Goal: Information Seeking & Learning: Learn about a topic

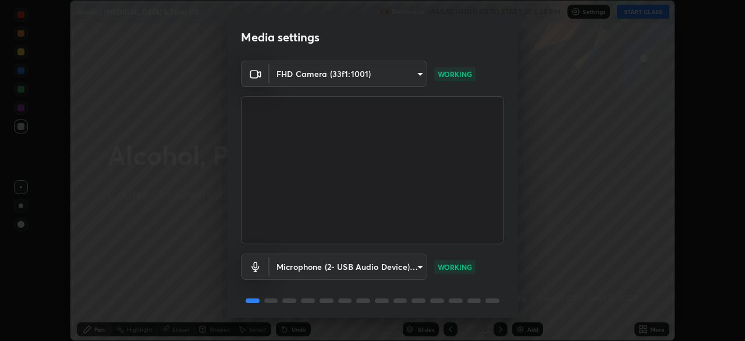
scroll to position [41, 0]
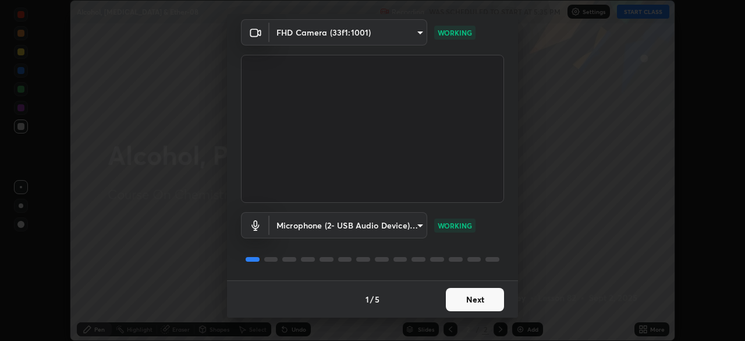
click at [486, 298] on button "Next" at bounding box center [475, 299] width 58 height 23
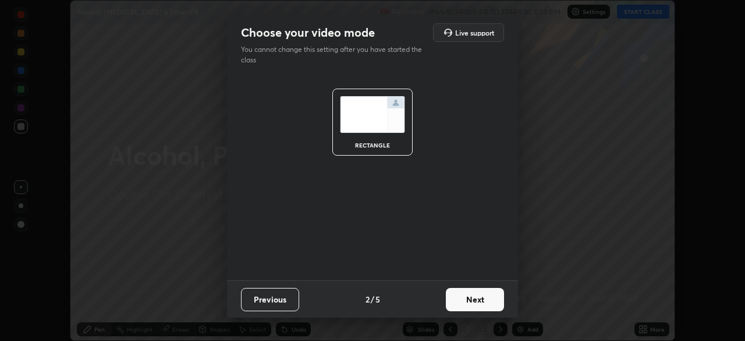
scroll to position [0, 0]
click at [483, 299] on button "Next" at bounding box center [475, 299] width 58 height 23
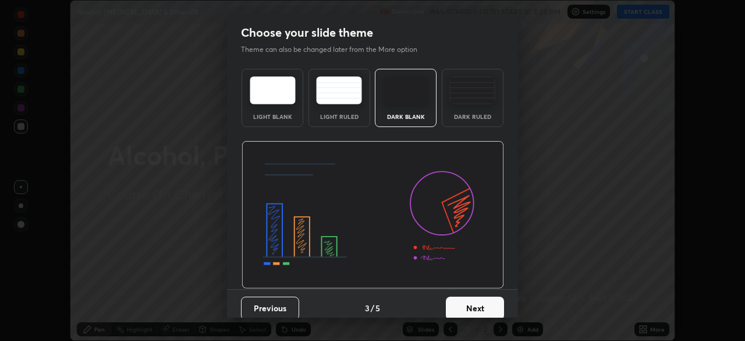
click at [479, 99] on img at bounding box center [473, 90] width 46 height 28
click at [478, 313] on button "Next" at bounding box center [475, 307] width 58 height 23
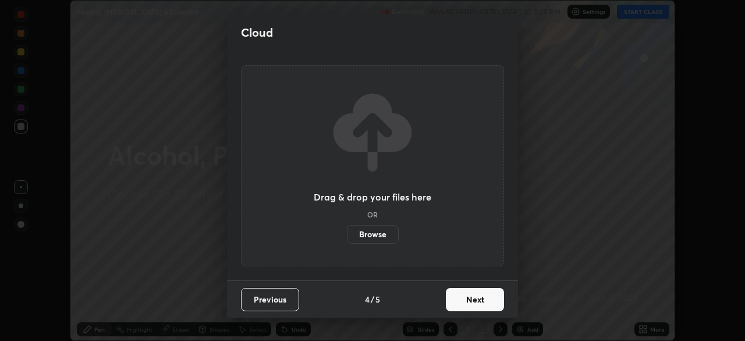
click at [288, 303] on button "Previous" at bounding box center [270, 299] width 58 height 23
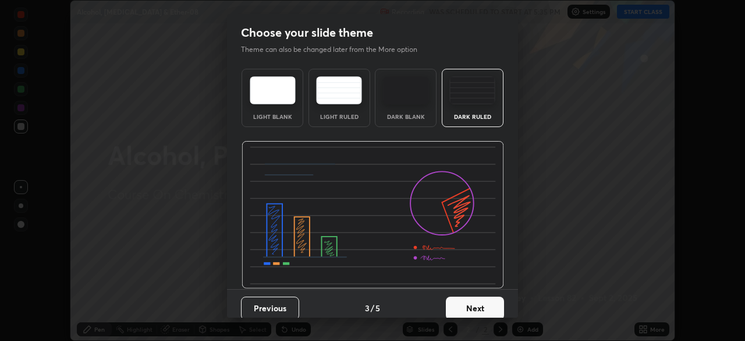
click at [466, 101] on img at bounding box center [473, 90] width 46 height 28
click at [464, 309] on button "Next" at bounding box center [475, 307] width 58 height 23
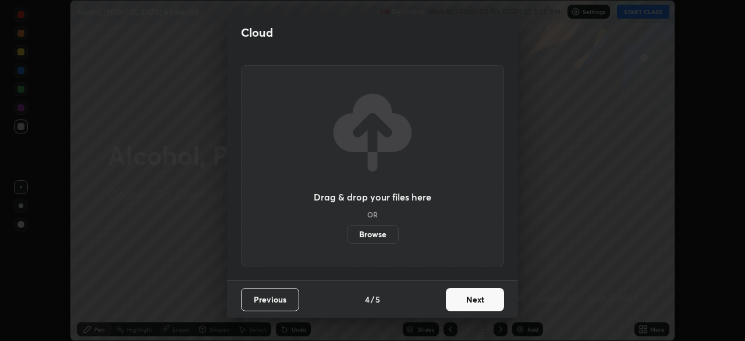
click at [470, 301] on button "Next" at bounding box center [475, 299] width 58 height 23
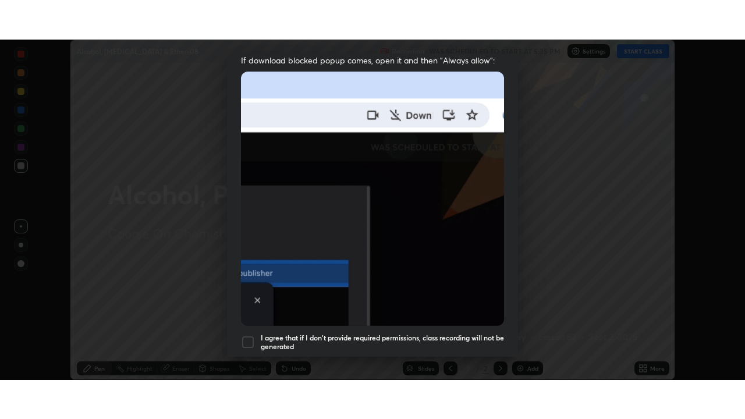
scroll to position [279, 0]
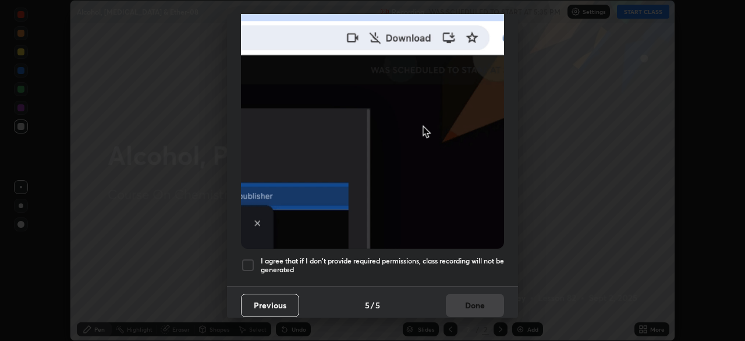
click at [479, 267] on h5 "I agree that if I don't provide required permissions, class recording will not …" at bounding box center [382, 265] width 243 height 18
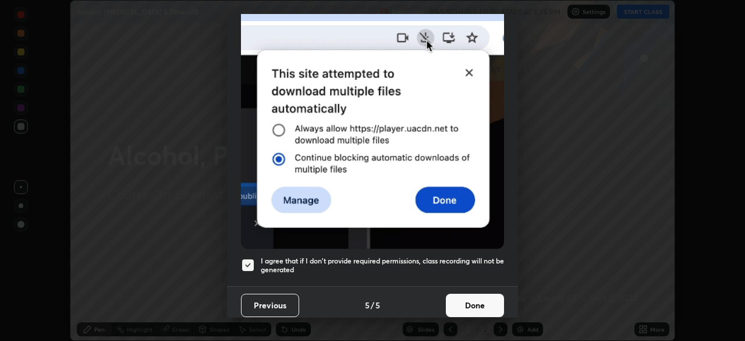
click at [465, 304] on button "Done" at bounding box center [475, 305] width 58 height 23
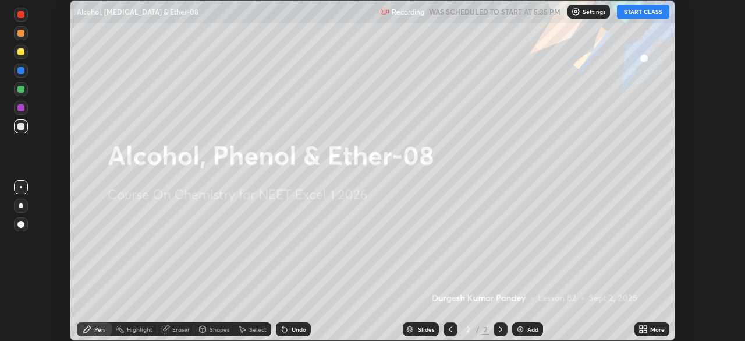
click at [643, 13] on button "START CLASS" at bounding box center [643, 12] width 52 height 14
click at [531, 329] on div "Add" at bounding box center [533, 329] width 11 height 6
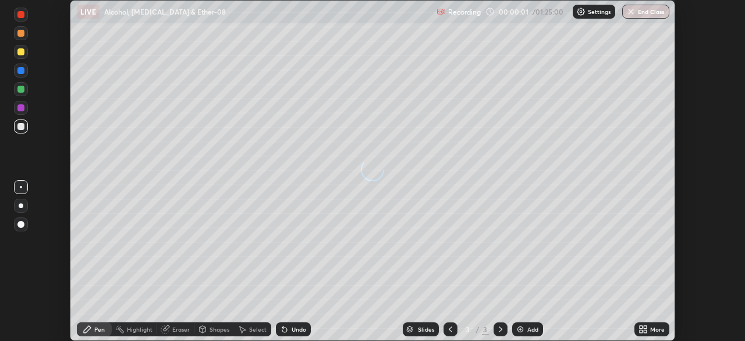
click at [532, 331] on div "Add" at bounding box center [533, 329] width 11 height 6
click at [531, 330] on div "Add" at bounding box center [533, 329] width 11 height 6
click at [533, 328] on div "Add" at bounding box center [533, 329] width 11 height 6
click at [532, 330] on div "Add" at bounding box center [533, 329] width 11 height 6
click at [533, 328] on div "Add" at bounding box center [533, 329] width 11 height 6
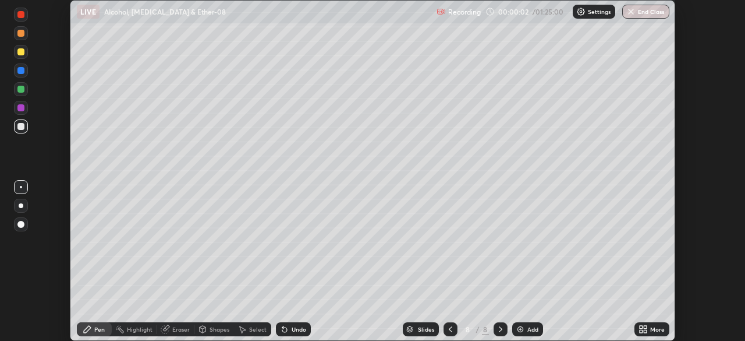
click at [533, 328] on div "Add" at bounding box center [533, 329] width 11 height 6
click at [534, 330] on div "Add" at bounding box center [533, 329] width 11 height 6
click at [535, 328] on div "Add" at bounding box center [533, 329] width 11 height 6
click at [536, 328] on div "Add" at bounding box center [533, 329] width 11 height 6
click at [536, 329] on div "Add" at bounding box center [533, 329] width 11 height 6
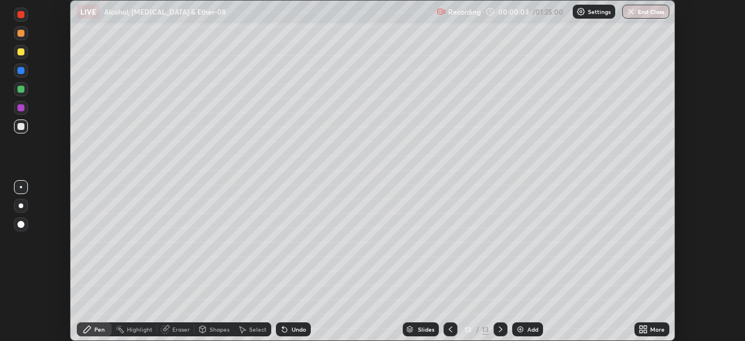
click at [536, 328] on div "Add" at bounding box center [533, 329] width 11 height 6
click at [450, 329] on icon at bounding box center [450, 328] width 9 height 9
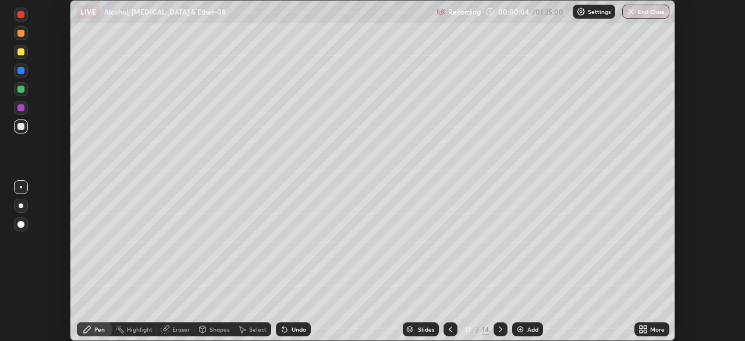
click at [451, 328] on icon at bounding box center [450, 328] width 9 height 9
click at [451, 330] on icon at bounding box center [450, 328] width 9 height 9
click at [450, 328] on icon at bounding box center [450, 328] width 9 height 9
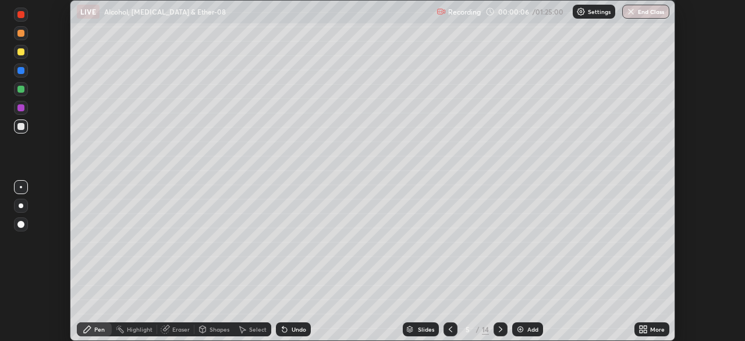
click at [450, 331] on icon at bounding box center [450, 329] width 3 height 6
click at [450, 328] on icon at bounding box center [450, 328] width 9 height 9
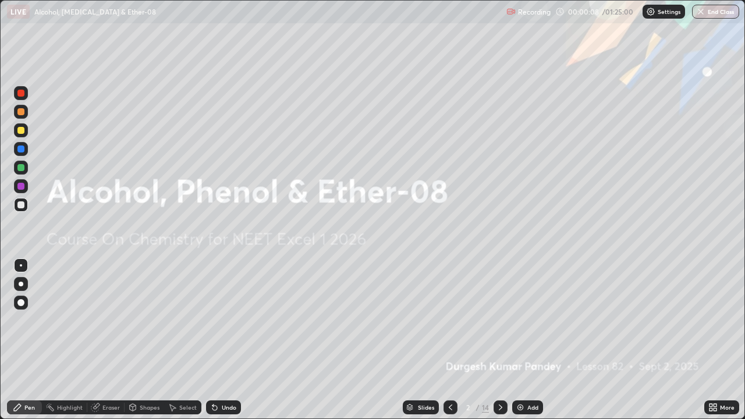
scroll to position [419, 745]
click at [529, 340] on div "Add" at bounding box center [533, 408] width 11 height 6
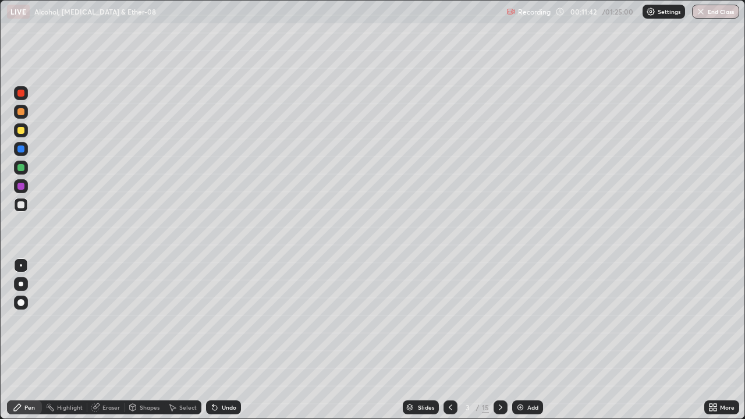
click at [23, 161] on div at bounding box center [21, 168] width 14 height 14
click at [20, 132] on div at bounding box center [20, 130] width 7 height 7
click at [21, 284] on div at bounding box center [21, 284] width 5 height 5
click at [150, 340] on div "Shapes" at bounding box center [145, 408] width 40 height 14
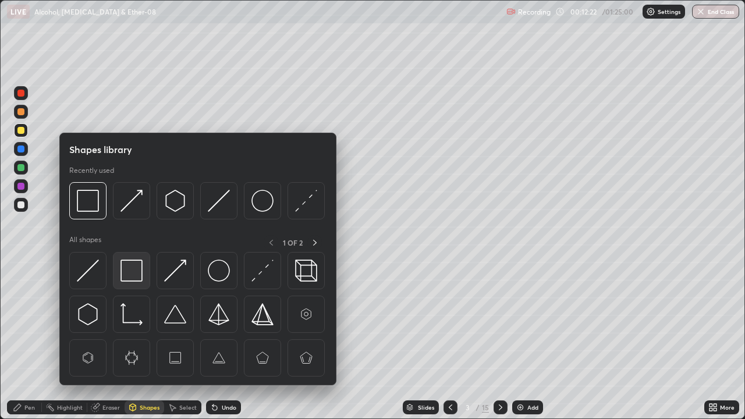
click at [135, 271] on img at bounding box center [132, 271] width 22 height 22
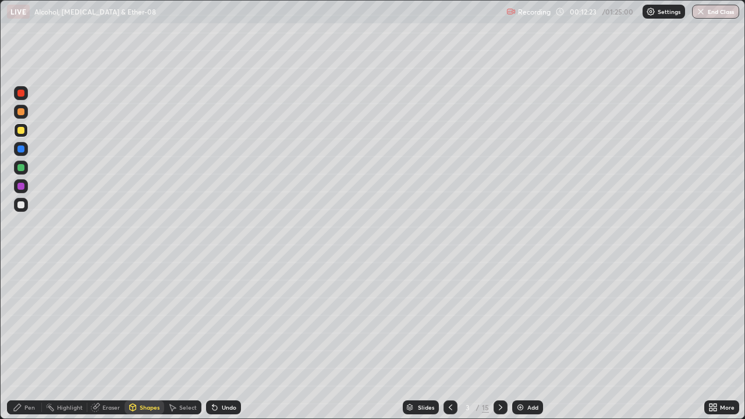
click at [21, 206] on div at bounding box center [20, 204] width 7 height 7
click at [186, 340] on div "Select" at bounding box center [187, 408] width 17 height 6
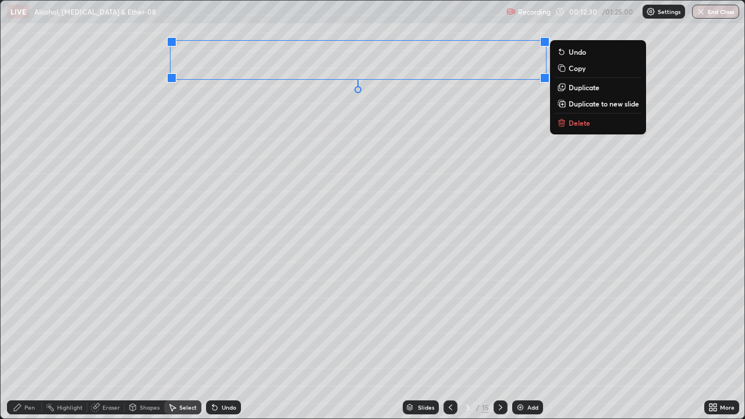
click at [259, 114] on div "0 ° Undo Copy Duplicate Duplicate to new slide Delete" at bounding box center [373, 210] width 744 height 418
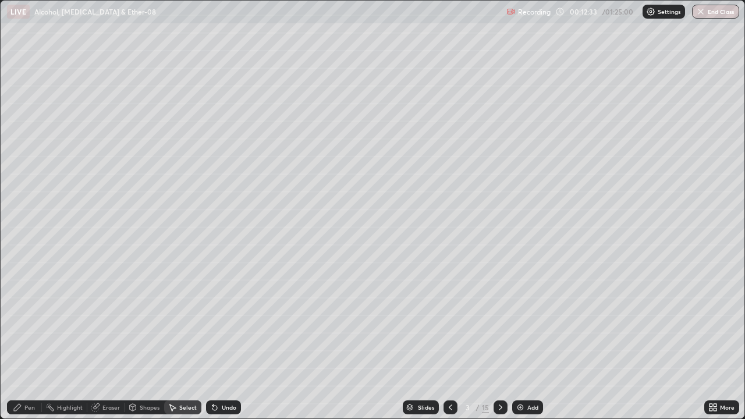
click at [145, 340] on div "Shapes" at bounding box center [150, 408] width 20 height 6
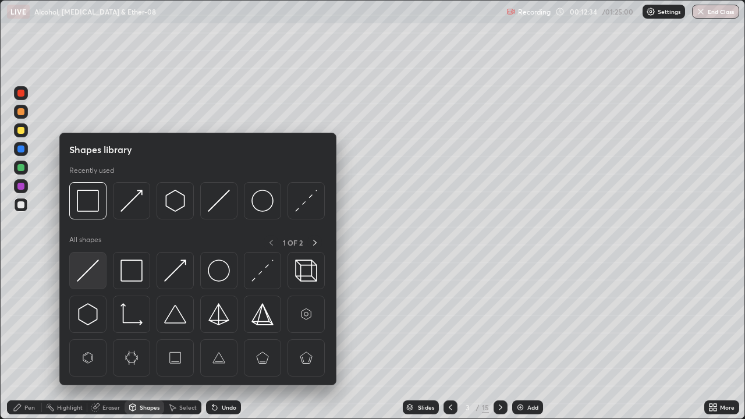
click at [89, 270] on img at bounding box center [88, 271] width 22 height 22
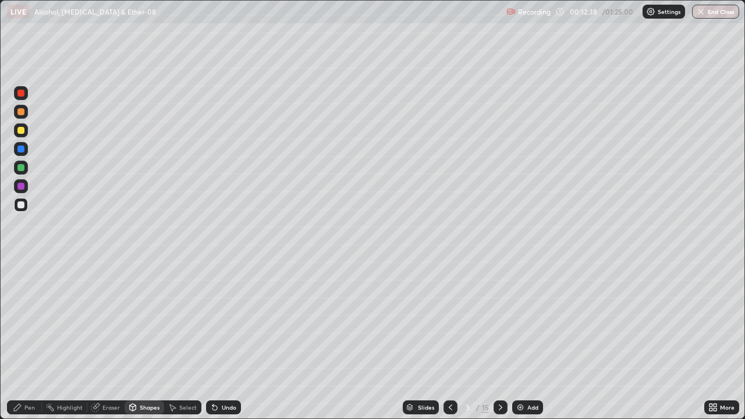
click at [22, 135] on div at bounding box center [21, 130] width 14 height 14
click at [228, 340] on div "Undo" at bounding box center [229, 408] width 15 height 6
click at [27, 340] on div "Pen" at bounding box center [29, 408] width 10 height 6
click at [23, 208] on div at bounding box center [20, 204] width 7 height 7
click at [222, 340] on div "Undo" at bounding box center [229, 408] width 15 height 6
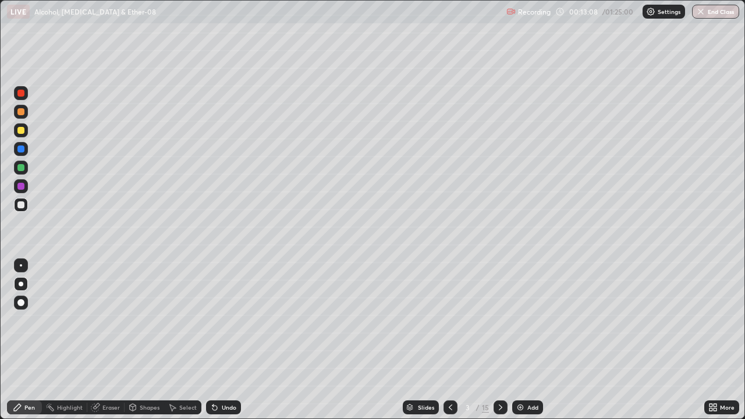
click at [222, 340] on div "Undo" at bounding box center [229, 408] width 15 height 6
click at [221, 340] on div "Undo" at bounding box center [223, 408] width 35 height 14
click at [225, 340] on div "Undo" at bounding box center [229, 408] width 15 height 6
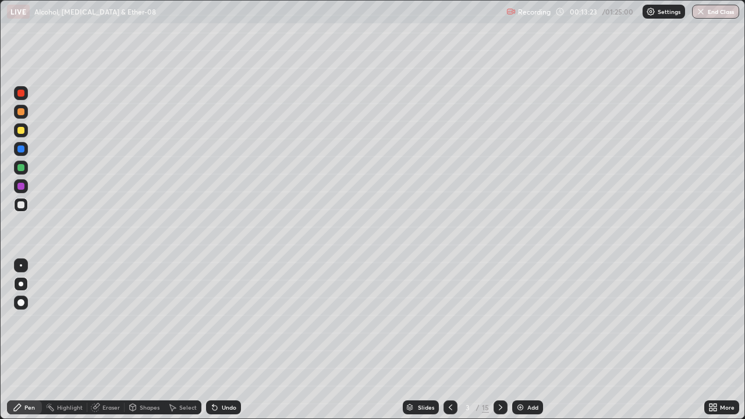
click at [147, 340] on div "Shapes" at bounding box center [150, 408] width 20 height 6
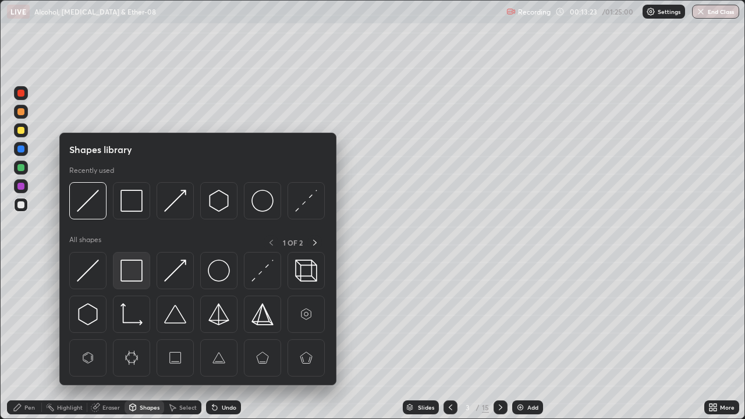
click at [129, 270] on img at bounding box center [132, 271] width 22 height 22
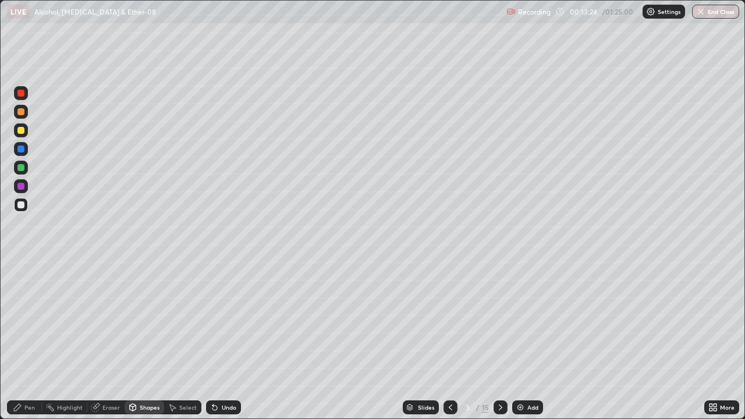
click at [22, 173] on div at bounding box center [21, 168] width 14 height 14
click at [27, 340] on div "Pen" at bounding box center [29, 408] width 10 height 6
click at [19, 202] on div at bounding box center [20, 204] width 7 height 7
click at [141, 340] on div "Shapes" at bounding box center [150, 408] width 20 height 6
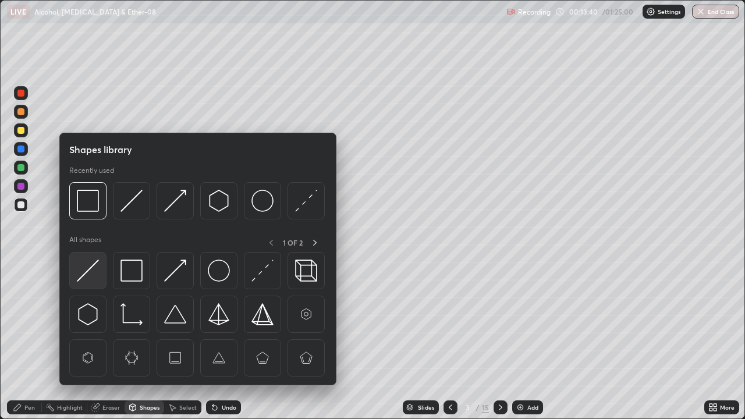
click at [87, 273] on img at bounding box center [88, 271] width 22 height 22
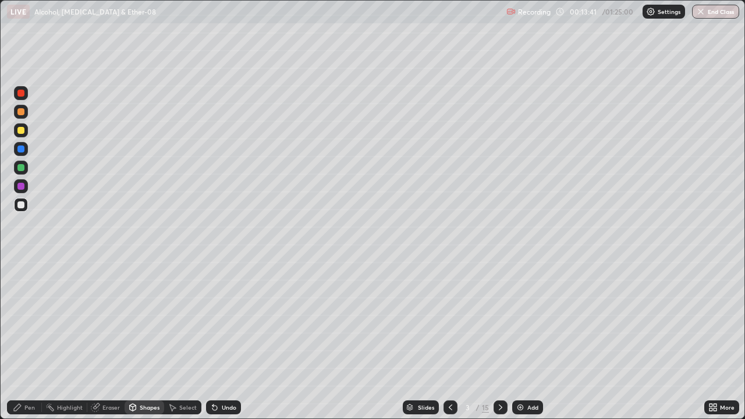
click at [20, 132] on div at bounding box center [20, 130] width 7 height 7
click at [23, 340] on div "Pen" at bounding box center [24, 408] width 35 height 14
click at [20, 189] on div at bounding box center [20, 186] width 7 height 7
click at [25, 136] on div at bounding box center [21, 130] width 14 height 14
click at [21, 117] on div at bounding box center [21, 112] width 14 height 14
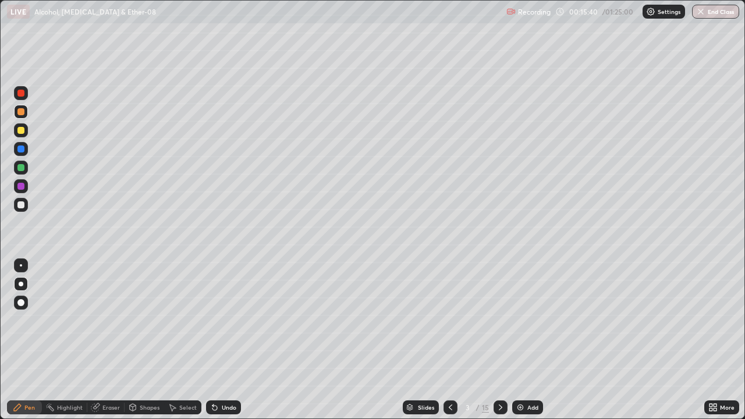
click at [143, 340] on div "Shapes" at bounding box center [150, 408] width 20 height 6
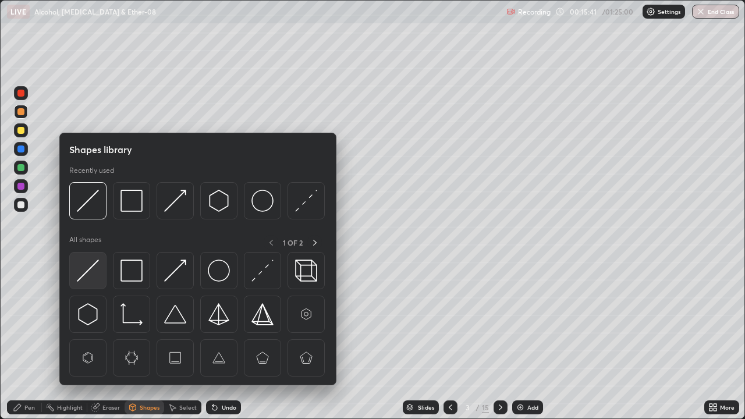
click at [91, 270] on img at bounding box center [88, 271] width 22 height 22
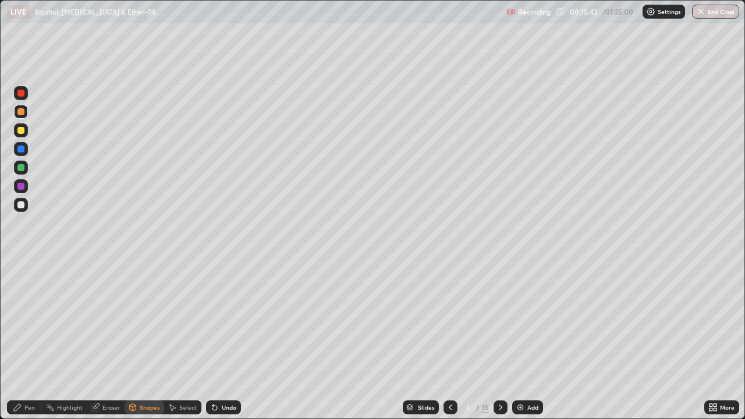
click at [21, 131] on div at bounding box center [20, 130] width 7 height 7
click at [24, 340] on div "Pen" at bounding box center [24, 408] width 35 height 14
click at [22, 205] on div at bounding box center [20, 204] width 7 height 7
click at [523, 340] on img at bounding box center [520, 407] width 9 height 9
click at [142, 340] on div "Shapes" at bounding box center [150, 408] width 20 height 6
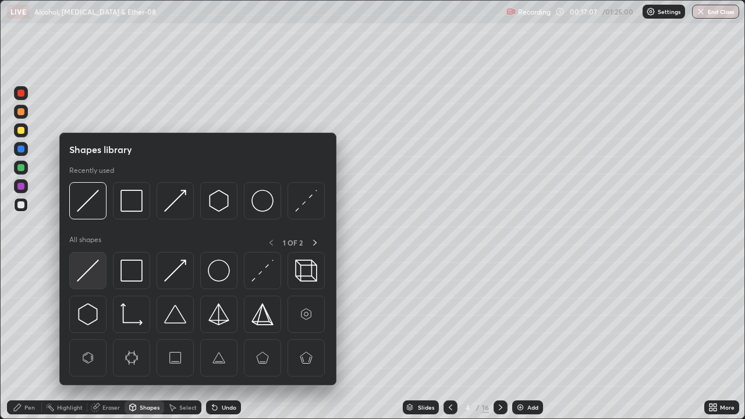
click at [91, 270] on img at bounding box center [88, 271] width 22 height 22
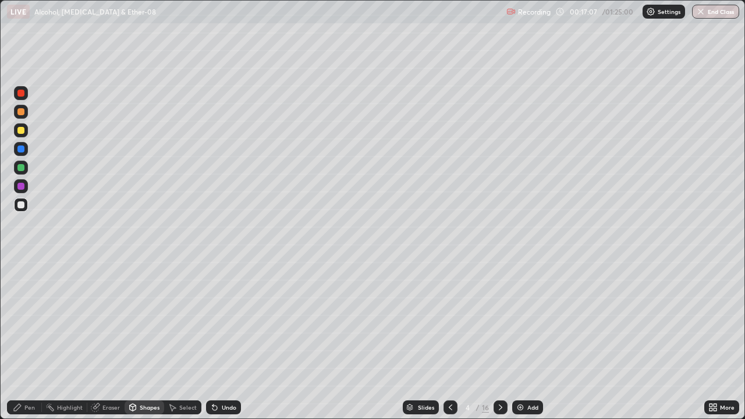
click at [20, 169] on div at bounding box center [20, 167] width 7 height 7
click at [30, 340] on div "Pen" at bounding box center [29, 408] width 10 height 6
click at [22, 205] on div at bounding box center [20, 204] width 7 height 7
click at [27, 190] on div at bounding box center [21, 186] width 14 height 14
click at [19, 132] on div at bounding box center [20, 130] width 7 height 7
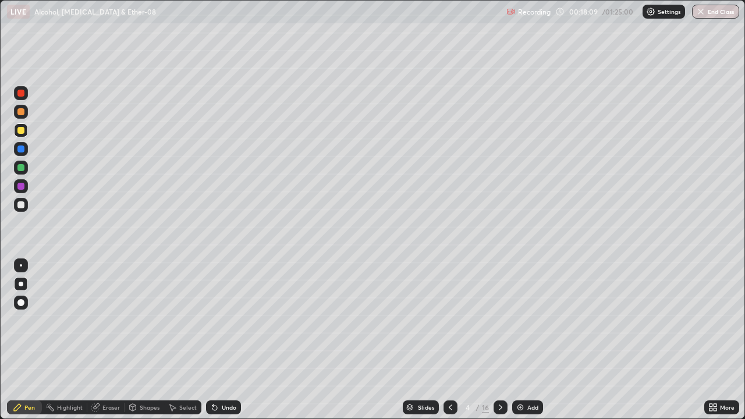
click at [224, 340] on div "Undo" at bounding box center [223, 408] width 35 height 14
click at [23, 170] on div at bounding box center [20, 167] width 7 height 7
click at [21, 136] on div at bounding box center [21, 130] width 14 height 14
click at [146, 340] on div "Shapes" at bounding box center [150, 408] width 20 height 6
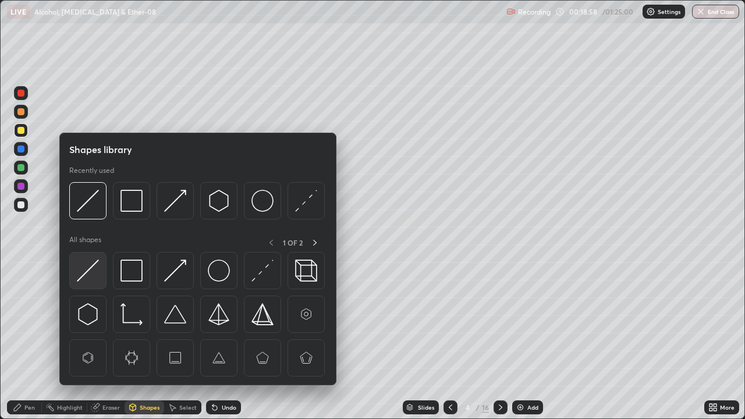
click at [94, 273] on img at bounding box center [88, 271] width 22 height 22
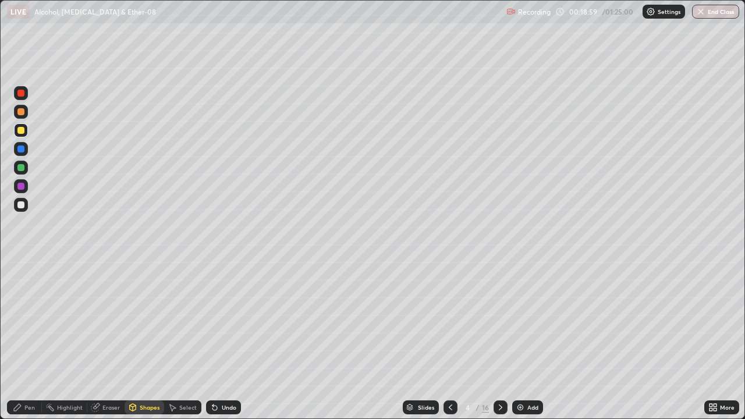
click at [22, 209] on div at bounding box center [21, 205] width 14 height 14
click at [23, 206] on div at bounding box center [20, 204] width 7 height 7
click at [27, 340] on div "Pen" at bounding box center [29, 408] width 10 height 6
click at [15, 136] on div at bounding box center [21, 130] width 14 height 19
click at [23, 116] on div at bounding box center [21, 112] width 14 height 14
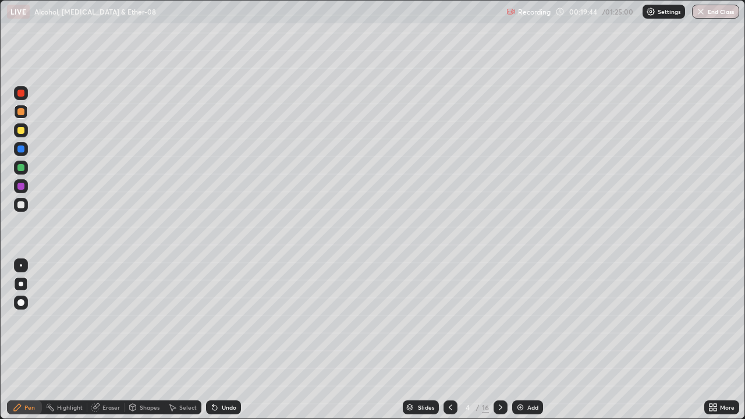
click at [523, 340] on img at bounding box center [520, 407] width 9 height 9
click at [22, 136] on div at bounding box center [21, 130] width 14 height 14
click at [20, 206] on div at bounding box center [20, 204] width 7 height 7
click at [518, 340] on img at bounding box center [520, 407] width 9 height 9
click at [21, 131] on div at bounding box center [20, 130] width 7 height 7
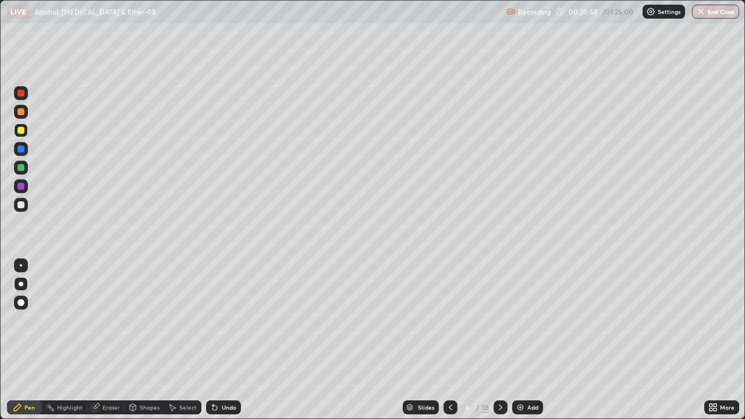
click at [224, 340] on div "Undo" at bounding box center [229, 408] width 15 height 6
click at [20, 133] on div at bounding box center [20, 130] width 7 height 7
click at [142, 340] on div "Shapes" at bounding box center [150, 408] width 20 height 6
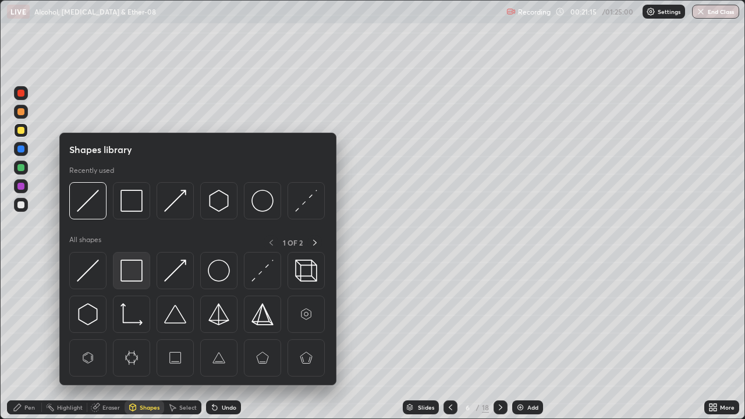
click at [136, 276] on img at bounding box center [132, 271] width 22 height 22
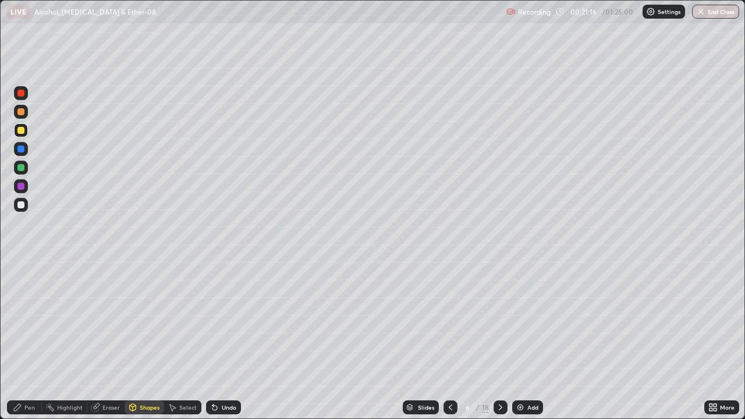
click at [19, 174] on div at bounding box center [21, 168] width 14 height 14
click at [19, 340] on icon at bounding box center [17, 407] width 9 height 9
click at [19, 207] on div at bounding box center [20, 204] width 7 height 7
click at [450, 340] on icon at bounding box center [450, 407] width 9 height 9
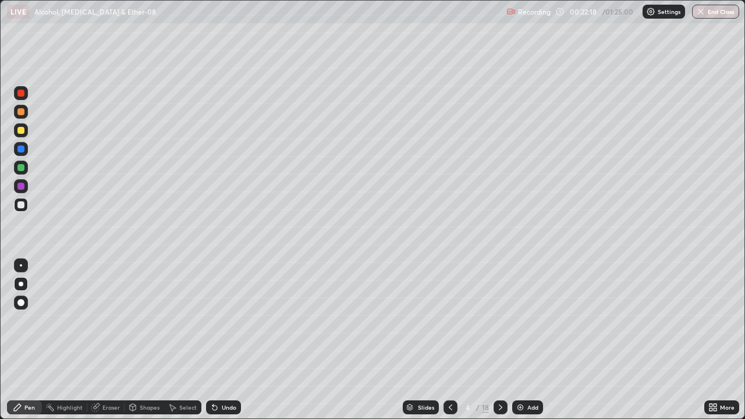
click at [502, 340] on icon at bounding box center [500, 407] width 9 height 9
click at [500, 340] on icon at bounding box center [500, 407] width 9 height 9
click at [499, 340] on icon at bounding box center [500, 407] width 9 height 9
click at [450, 340] on icon at bounding box center [450, 407] width 9 height 9
click at [451, 340] on icon at bounding box center [450, 407] width 9 height 9
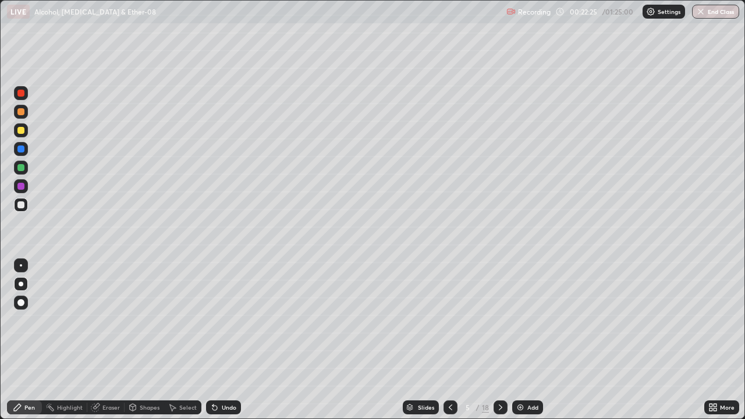
click at [449, 340] on icon at bounding box center [450, 407] width 9 height 9
click at [448, 340] on div at bounding box center [451, 408] width 14 height 14
click at [454, 340] on icon at bounding box center [450, 407] width 9 height 9
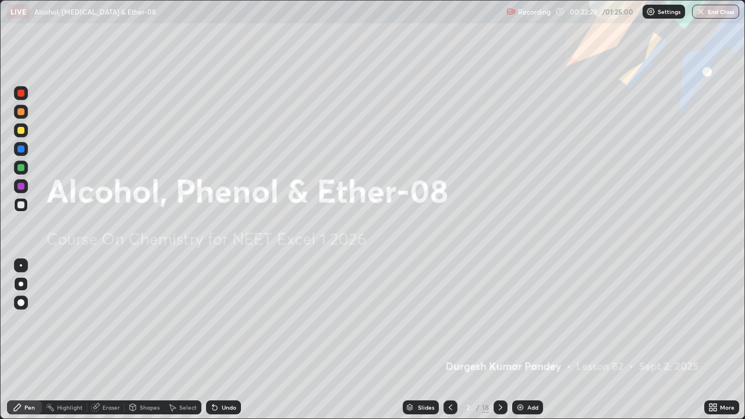
click at [500, 340] on icon at bounding box center [500, 407] width 9 height 9
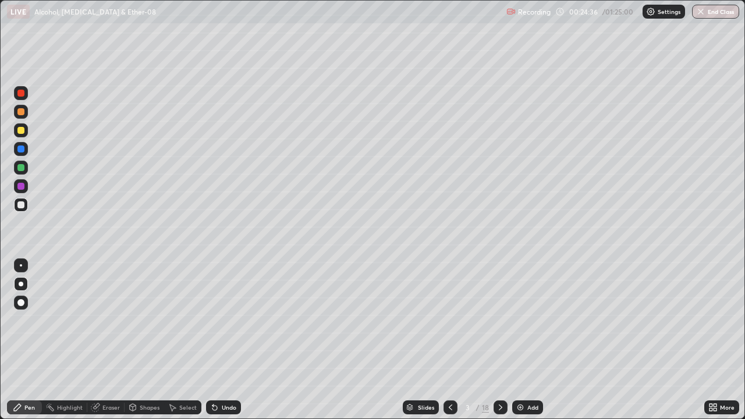
click at [500, 340] on icon at bounding box center [500, 408] width 3 height 6
click at [500, 340] on icon at bounding box center [500, 407] width 9 height 9
click at [499, 340] on icon at bounding box center [500, 407] width 9 height 9
click at [522, 340] on img at bounding box center [520, 407] width 9 height 9
click at [451, 340] on div at bounding box center [451, 408] width 14 height 14
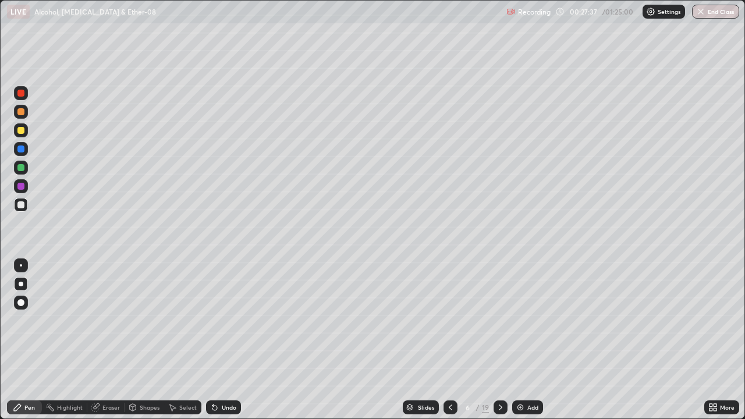
click at [500, 340] on icon at bounding box center [500, 407] width 9 height 9
click at [228, 340] on div "Undo" at bounding box center [223, 408] width 35 height 14
click at [224, 340] on div "Undo" at bounding box center [223, 408] width 35 height 14
click at [151, 340] on div "Shapes" at bounding box center [150, 408] width 20 height 6
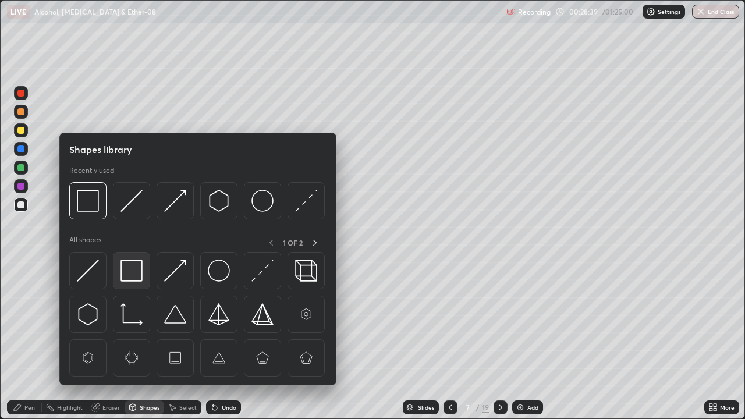
click at [134, 271] on img at bounding box center [132, 271] width 22 height 22
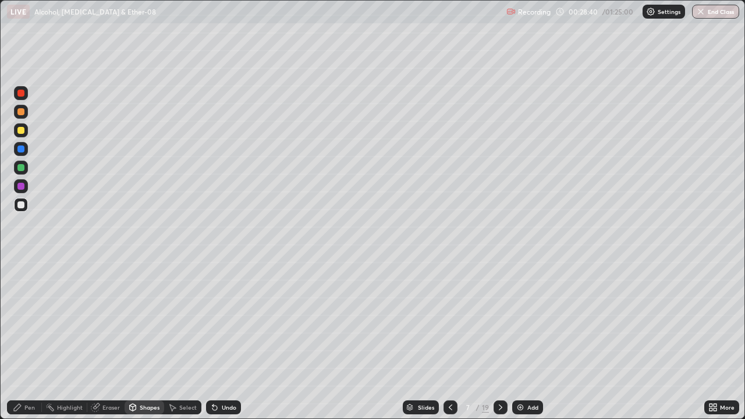
click at [22, 186] on div at bounding box center [20, 186] width 7 height 7
click at [26, 340] on div "Pen" at bounding box center [29, 408] width 10 height 6
click at [23, 136] on div at bounding box center [21, 130] width 14 height 14
click at [21, 94] on div at bounding box center [20, 93] width 7 height 7
click at [26, 137] on div at bounding box center [21, 130] width 14 height 19
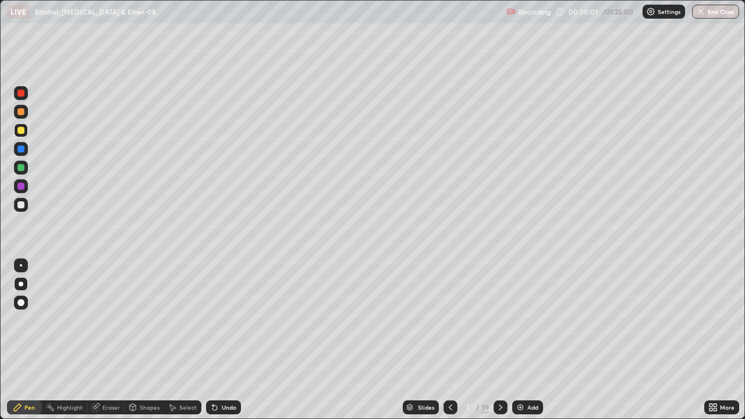
click at [144, 340] on div "Shapes" at bounding box center [145, 408] width 40 height 14
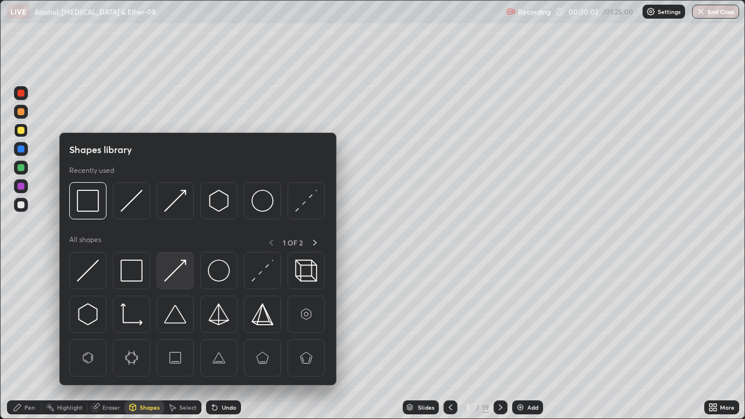
click at [175, 279] on img at bounding box center [175, 271] width 22 height 22
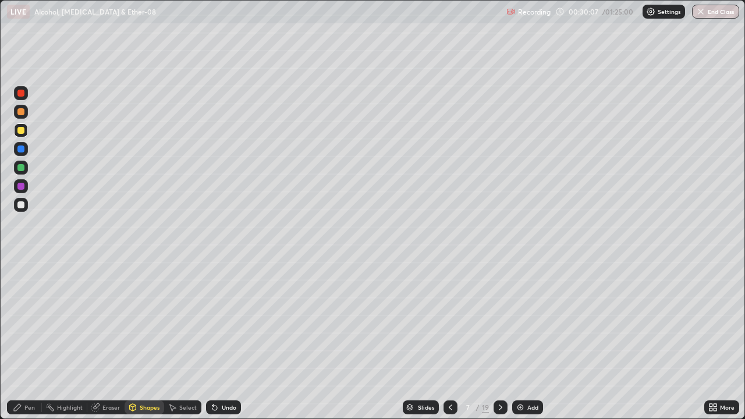
click at [23, 206] on div at bounding box center [20, 204] width 7 height 7
click at [222, 340] on div "Undo" at bounding box center [229, 408] width 15 height 6
click at [223, 340] on div "Undo" at bounding box center [229, 408] width 15 height 6
click at [26, 340] on div "Pen" at bounding box center [29, 408] width 10 height 6
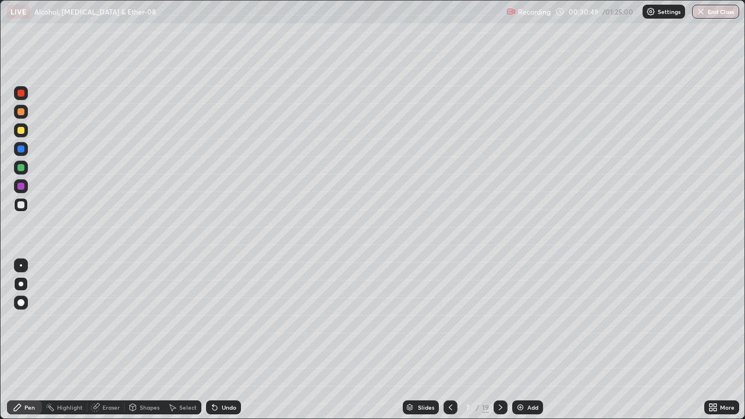
click at [21, 187] on div at bounding box center [20, 186] width 7 height 7
click at [147, 340] on div "Shapes" at bounding box center [150, 408] width 20 height 6
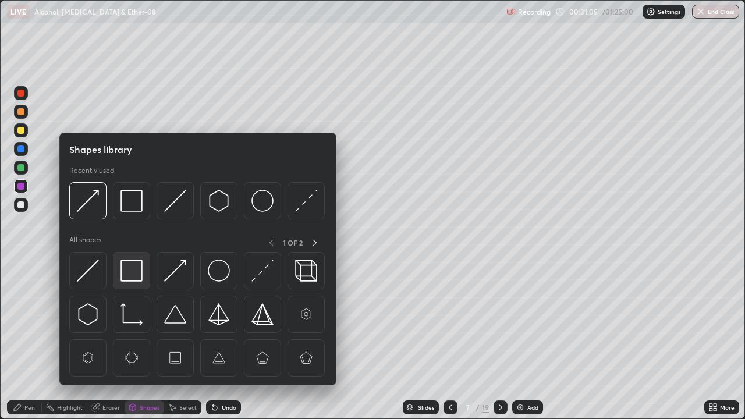
click at [132, 271] on img at bounding box center [132, 271] width 22 height 22
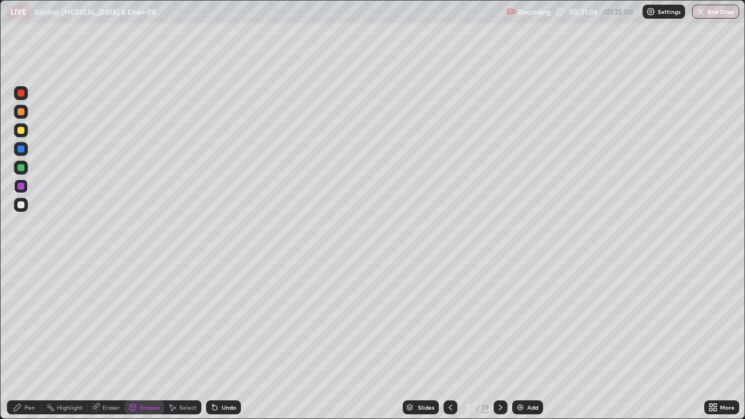
click at [18, 169] on div at bounding box center [20, 167] width 7 height 7
click at [26, 340] on div "Pen" at bounding box center [29, 408] width 10 height 6
click at [522, 340] on img at bounding box center [520, 407] width 9 height 9
click at [21, 131] on div at bounding box center [20, 130] width 7 height 7
click at [22, 207] on div at bounding box center [20, 204] width 7 height 7
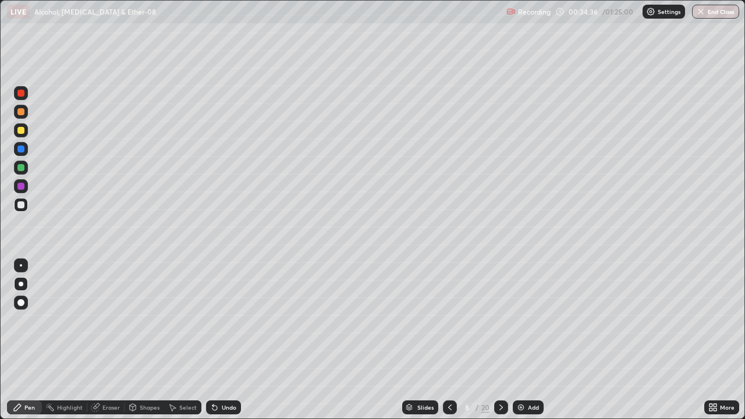
click at [22, 186] on div at bounding box center [20, 186] width 7 height 7
click at [151, 340] on div "Shapes" at bounding box center [150, 408] width 20 height 6
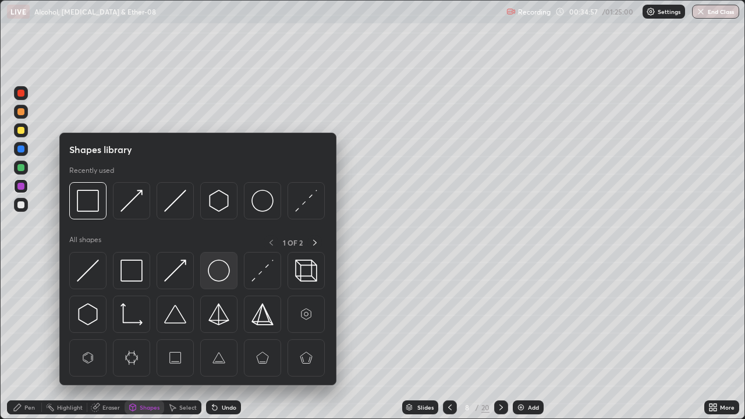
click at [218, 270] on img at bounding box center [219, 271] width 22 height 22
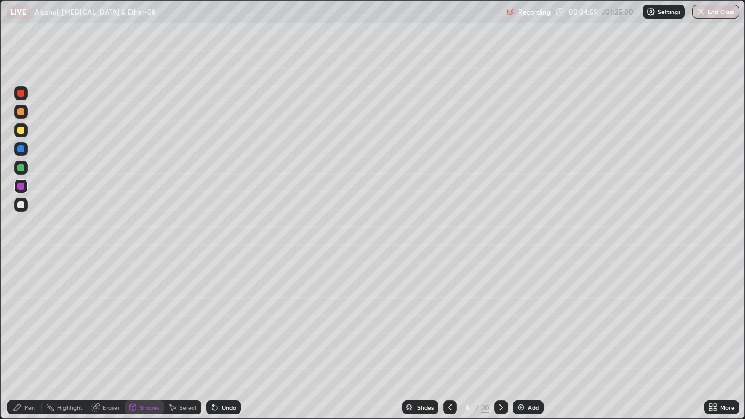
click at [20, 340] on div "Pen" at bounding box center [24, 408] width 35 height 14
click at [21, 206] on div at bounding box center [20, 204] width 7 height 7
click at [528, 340] on div "Add" at bounding box center [533, 408] width 11 height 6
click at [22, 112] on div at bounding box center [20, 111] width 7 height 7
click at [154, 340] on div "Shapes" at bounding box center [150, 408] width 20 height 6
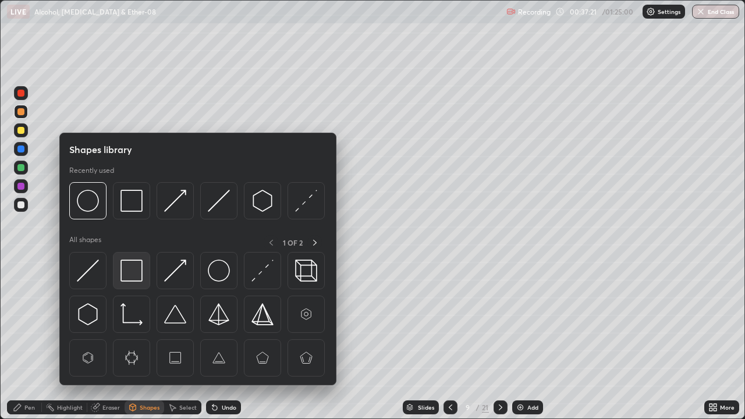
click at [130, 264] on img at bounding box center [132, 271] width 22 height 22
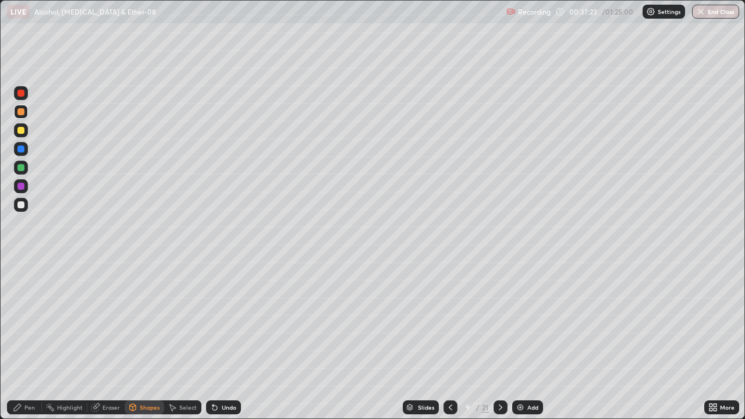
click at [29, 340] on div "Pen" at bounding box center [24, 408] width 35 height 14
click at [21, 206] on div at bounding box center [20, 204] width 7 height 7
click at [151, 340] on div "Shapes" at bounding box center [150, 408] width 20 height 6
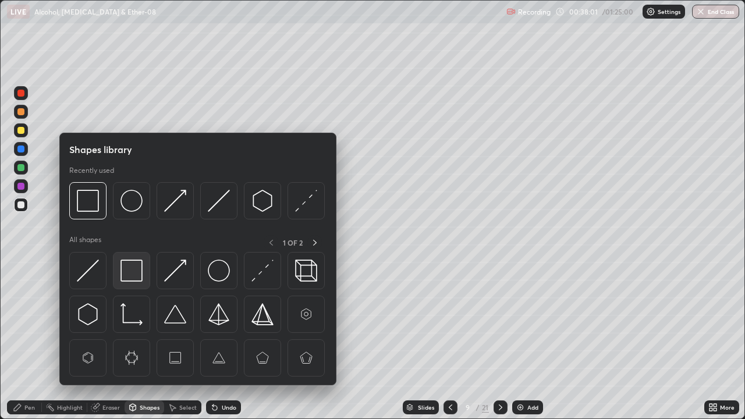
click at [139, 271] on img at bounding box center [132, 271] width 22 height 22
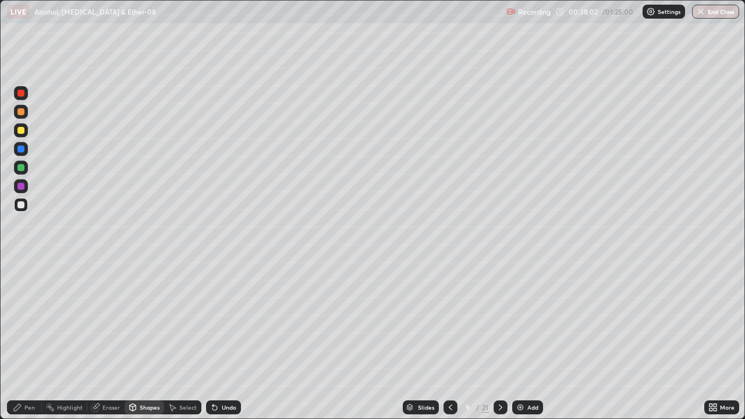
click at [23, 189] on div at bounding box center [20, 186] width 7 height 7
click at [20, 133] on div at bounding box center [20, 130] width 7 height 7
click at [22, 340] on div "Pen" at bounding box center [24, 408] width 35 height 14
click at [222, 340] on div "Undo" at bounding box center [229, 408] width 15 height 6
click at [228, 340] on div "Undo" at bounding box center [229, 408] width 15 height 6
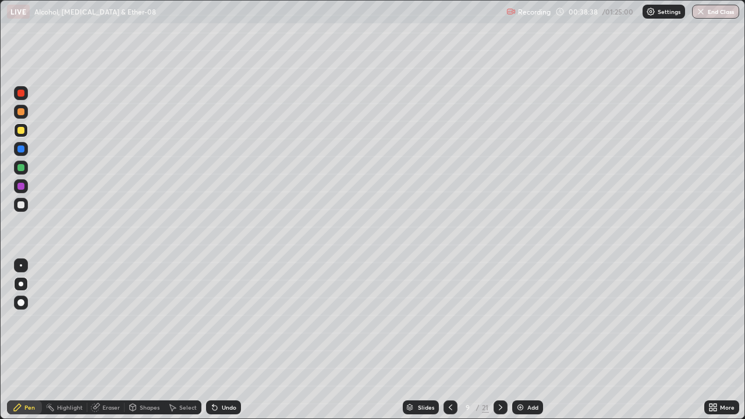
click at [231, 340] on div "Undo" at bounding box center [229, 408] width 15 height 6
click at [21, 204] on div at bounding box center [20, 204] width 7 height 7
click at [27, 265] on div at bounding box center [21, 266] width 14 height 14
click at [20, 133] on div at bounding box center [20, 130] width 7 height 7
click at [21, 206] on div at bounding box center [20, 204] width 7 height 7
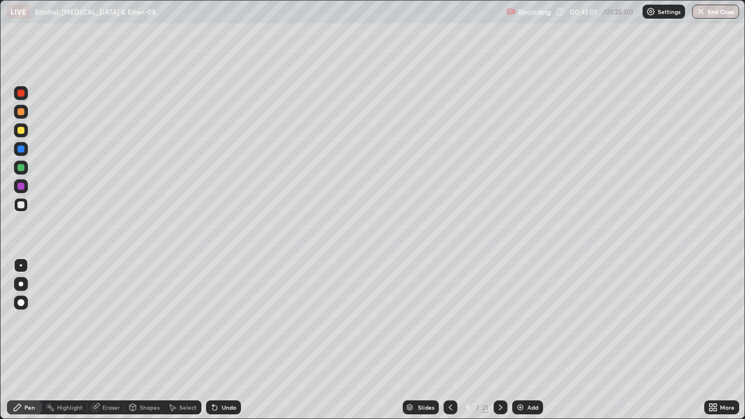
click at [19, 137] on div at bounding box center [21, 130] width 14 height 14
click at [519, 340] on img at bounding box center [520, 407] width 9 height 9
click at [22, 206] on div at bounding box center [20, 204] width 7 height 7
click at [21, 284] on div at bounding box center [21, 284] width 5 height 5
click at [451, 340] on icon at bounding box center [450, 407] width 9 height 9
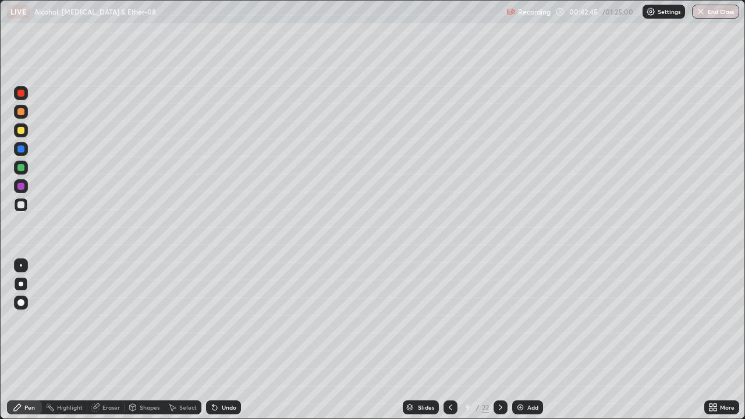
click at [500, 340] on icon at bounding box center [500, 407] width 9 height 9
click at [227, 340] on div "Undo" at bounding box center [229, 408] width 15 height 6
click at [229, 340] on div "Undo" at bounding box center [229, 408] width 15 height 6
click at [227, 340] on div "Undo" at bounding box center [229, 408] width 15 height 6
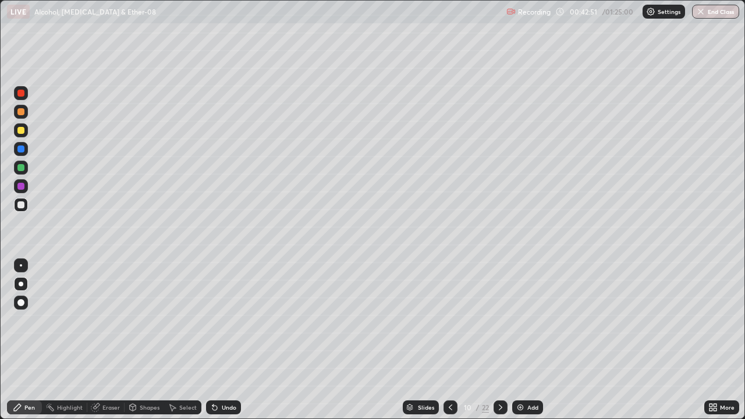
click at [222, 340] on div "Undo" at bounding box center [229, 408] width 15 height 6
click at [150, 340] on div "Shapes" at bounding box center [150, 408] width 20 height 6
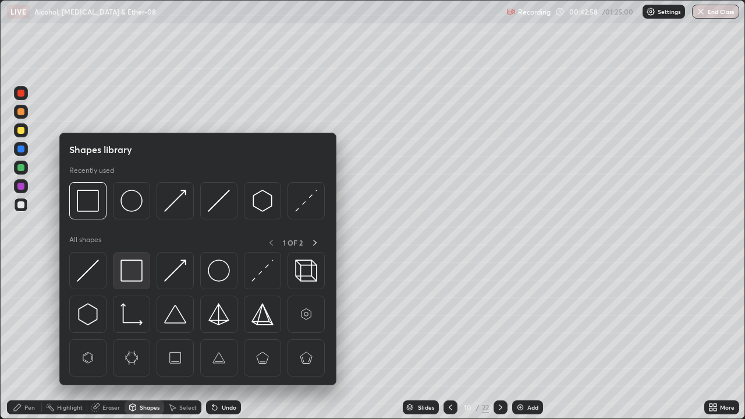
click at [139, 271] on img at bounding box center [132, 271] width 22 height 22
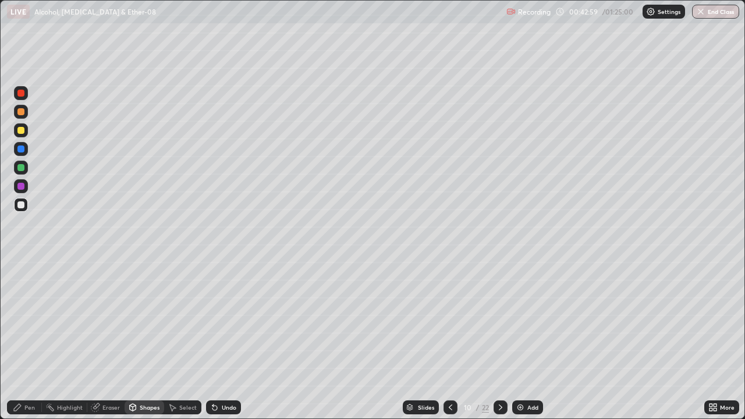
click at [20, 187] on div at bounding box center [20, 186] width 7 height 7
click at [27, 340] on div "Pen" at bounding box center [24, 408] width 35 height 14
click at [145, 340] on div "Shapes" at bounding box center [150, 408] width 20 height 6
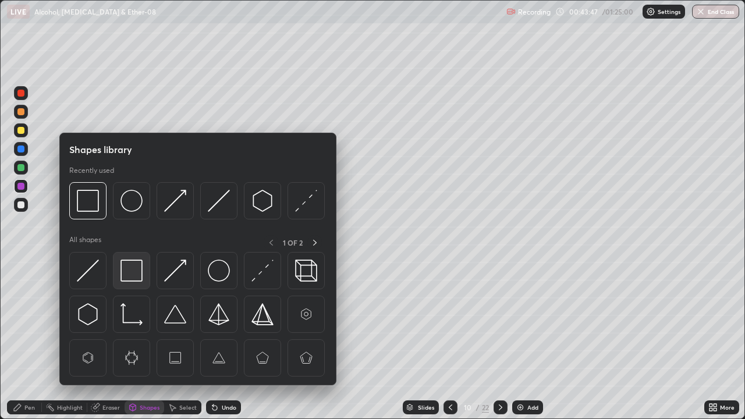
click at [129, 269] on img at bounding box center [132, 271] width 22 height 22
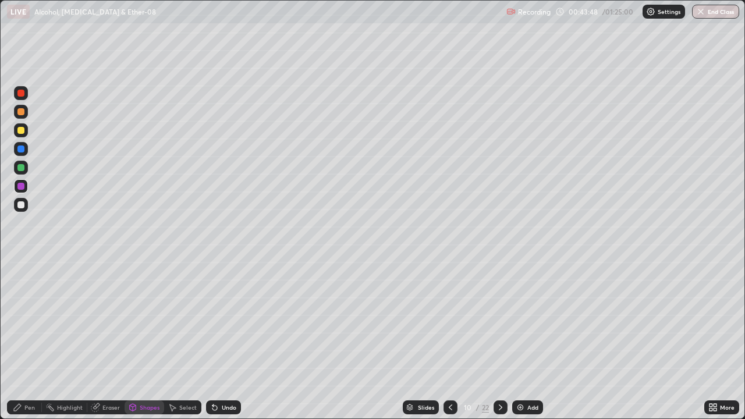
click at [22, 172] on div at bounding box center [21, 168] width 14 height 14
click at [30, 340] on div "Pen" at bounding box center [29, 408] width 10 height 6
click at [20, 131] on div at bounding box center [20, 130] width 7 height 7
click at [23, 207] on div at bounding box center [20, 204] width 7 height 7
click at [20, 265] on div at bounding box center [21, 265] width 2 height 2
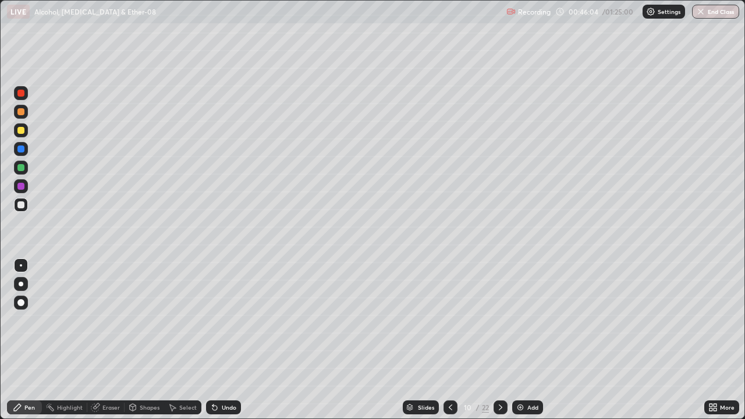
click at [21, 131] on div at bounding box center [20, 130] width 7 height 7
click at [23, 210] on div at bounding box center [21, 205] width 14 height 14
click at [519, 340] on img at bounding box center [520, 407] width 9 height 9
click at [21, 284] on div at bounding box center [21, 284] width 5 height 5
click at [23, 133] on div at bounding box center [20, 130] width 7 height 7
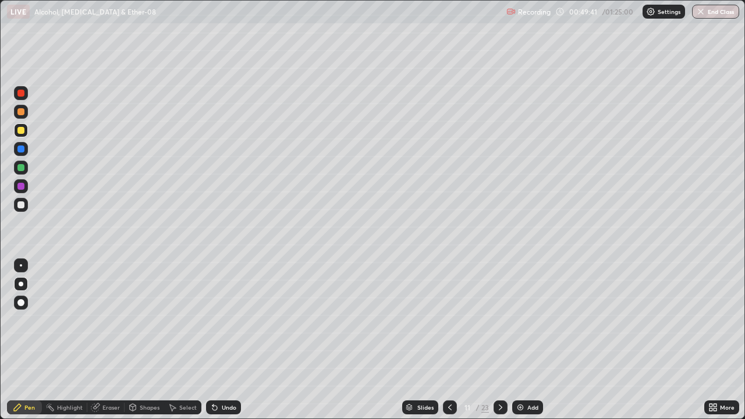
click at [20, 168] on div at bounding box center [20, 167] width 7 height 7
click at [22, 303] on div at bounding box center [20, 302] width 7 height 7
click at [21, 266] on div at bounding box center [21, 265] width 2 height 2
click at [23, 204] on div at bounding box center [20, 204] width 7 height 7
click at [21, 284] on div at bounding box center [21, 284] width 5 height 5
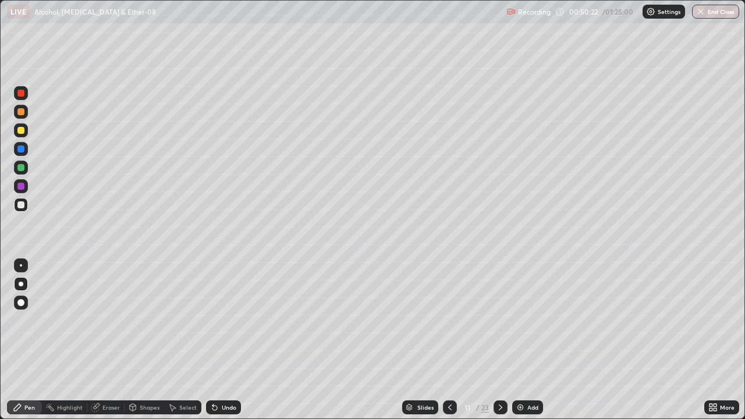
click at [21, 168] on div at bounding box center [20, 167] width 7 height 7
click at [21, 266] on div at bounding box center [21, 265] width 2 height 2
click at [22, 206] on div at bounding box center [20, 204] width 7 height 7
click at [24, 129] on div at bounding box center [20, 130] width 7 height 7
click at [522, 340] on img at bounding box center [520, 407] width 9 height 9
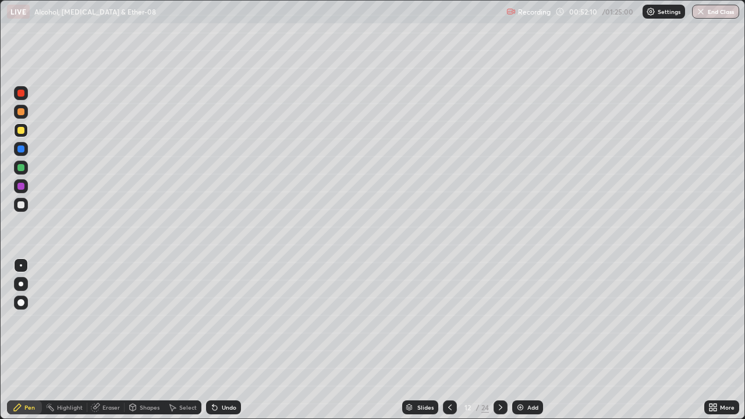
click at [21, 131] on div at bounding box center [20, 130] width 7 height 7
click at [150, 340] on div "Shapes" at bounding box center [150, 408] width 20 height 6
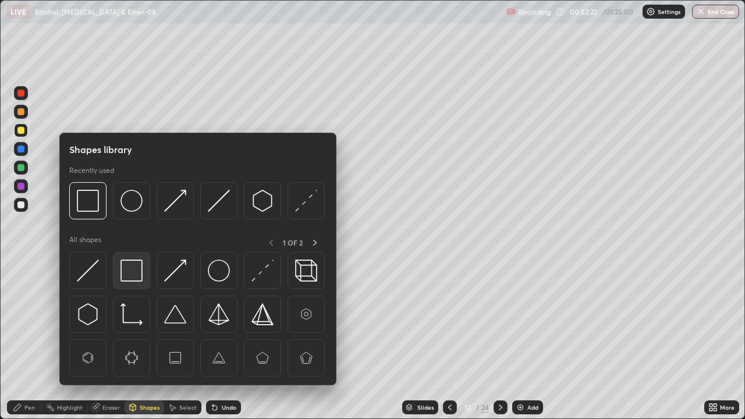
click at [136, 272] on img at bounding box center [132, 271] width 22 height 22
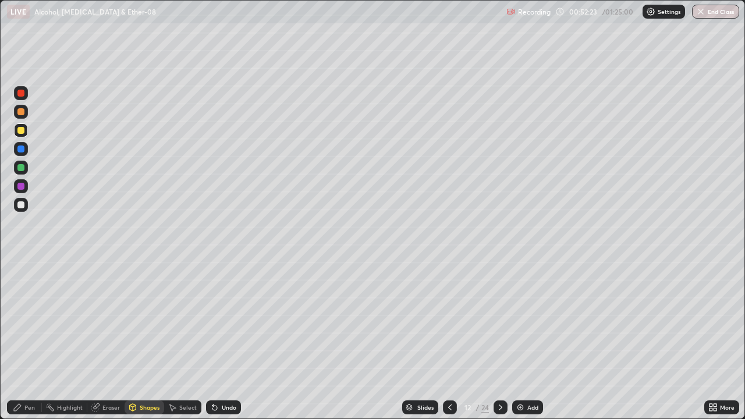
click at [21, 189] on div at bounding box center [20, 186] width 7 height 7
click at [26, 340] on div "Pen" at bounding box center [29, 408] width 10 height 6
click at [21, 204] on div at bounding box center [20, 204] width 7 height 7
click at [21, 284] on div at bounding box center [21, 284] width 5 height 5
click at [21, 131] on div at bounding box center [20, 130] width 7 height 7
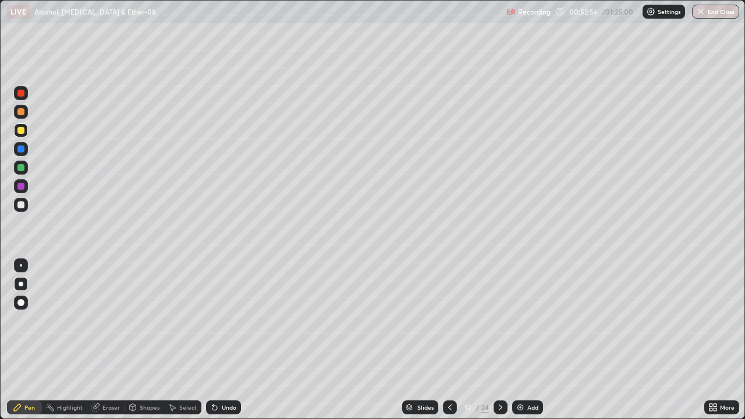
click at [21, 169] on div at bounding box center [20, 167] width 7 height 7
click at [20, 208] on div at bounding box center [20, 204] width 7 height 7
click at [147, 340] on div "Shapes" at bounding box center [150, 408] width 20 height 6
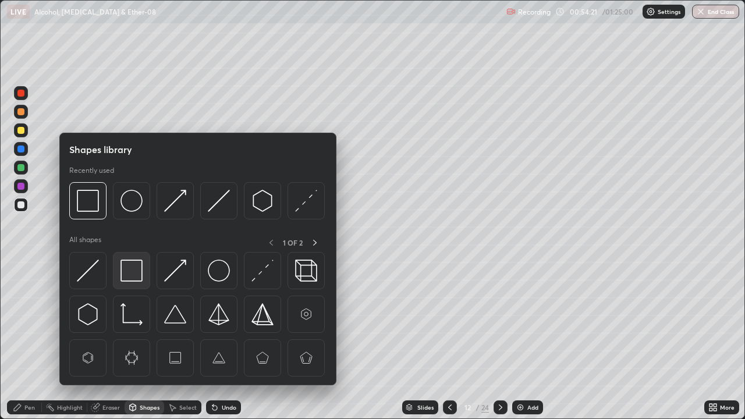
click at [128, 268] on img at bounding box center [132, 271] width 22 height 22
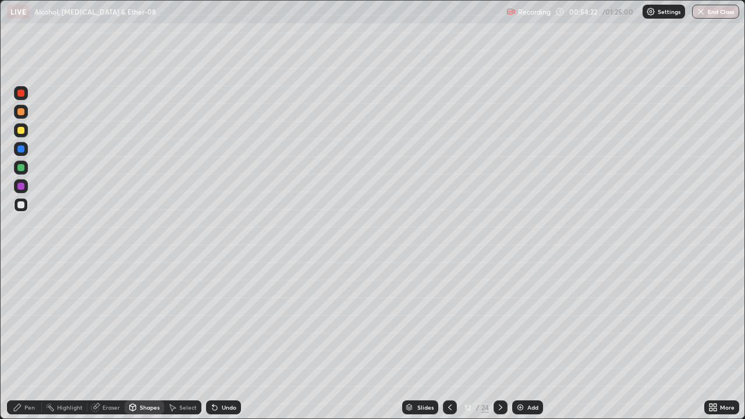
click at [21, 135] on div at bounding box center [21, 130] width 14 height 14
click at [18, 137] on div at bounding box center [21, 130] width 14 height 14
click at [224, 340] on div "Undo" at bounding box center [229, 408] width 15 height 6
click at [17, 340] on div "Pen" at bounding box center [24, 408] width 35 height 14
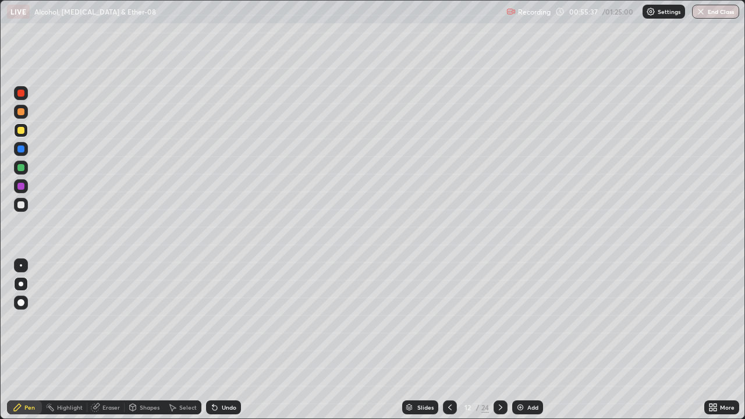
click at [518, 340] on img at bounding box center [520, 407] width 9 height 9
click at [26, 204] on div at bounding box center [21, 205] width 14 height 14
click at [531, 340] on div "Add" at bounding box center [533, 408] width 11 height 6
click at [224, 340] on div "Undo" at bounding box center [229, 408] width 15 height 6
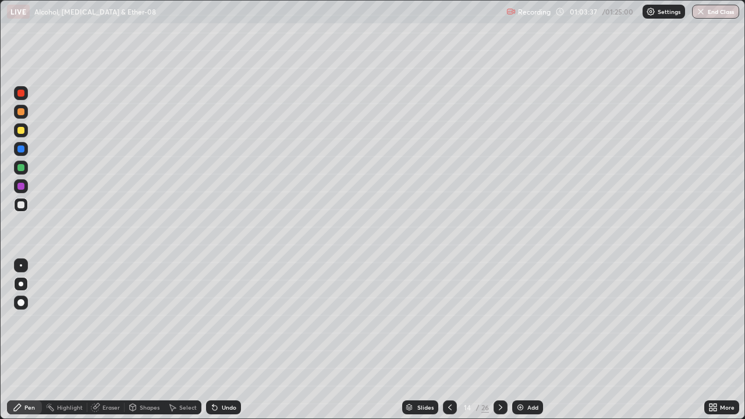
click at [22, 133] on div at bounding box center [20, 130] width 7 height 7
click at [528, 340] on div "Add" at bounding box center [527, 408] width 31 height 14
click at [26, 97] on div at bounding box center [21, 93] width 14 height 14
click at [20, 207] on div at bounding box center [20, 204] width 7 height 7
click at [532, 340] on div "Add" at bounding box center [533, 408] width 11 height 6
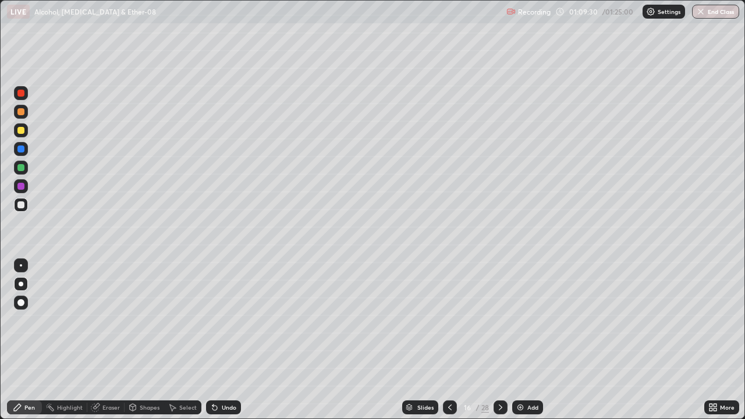
click at [23, 132] on div at bounding box center [20, 130] width 7 height 7
click at [19, 209] on div at bounding box center [21, 205] width 14 height 14
click at [23, 136] on div at bounding box center [21, 130] width 14 height 14
click at [330, 340] on div "Slides 16 / 28 Add" at bounding box center [473, 407] width 464 height 23
click at [339, 340] on div "Slides 16 / 28 Add" at bounding box center [473, 407] width 464 height 23
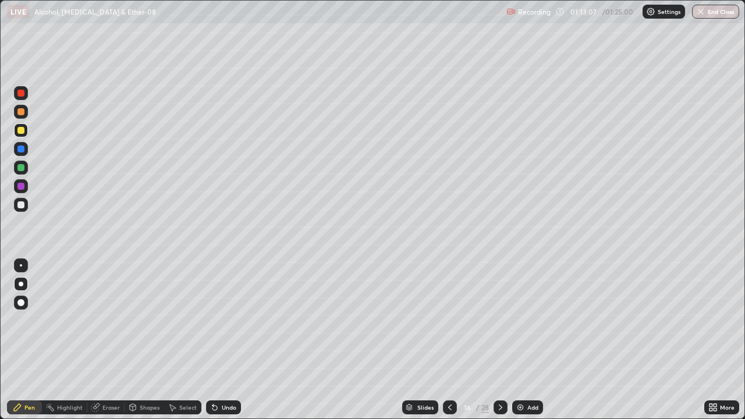
click at [340, 340] on div "Slides 16 / 28 Add" at bounding box center [473, 407] width 464 height 23
click at [528, 340] on div "Add" at bounding box center [533, 408] width 11 height 6
click at [454, 340] on div at bounding box center [450, 408] width 14 height 14
click at [450, 340] on icon at bounding box center [450, 407] width 9 height 9
click at [464, 340] on div "15" at bounding box center [468, 407] width 12 height 7
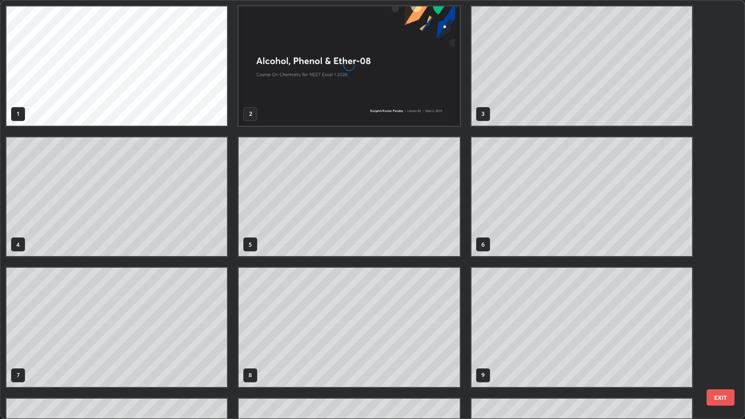
click at [454, 340] on div "1 2 3 4 5 6 7 8 9 10 11 12 13 14 15" at bounding box center [363, 210] width 724 height 418
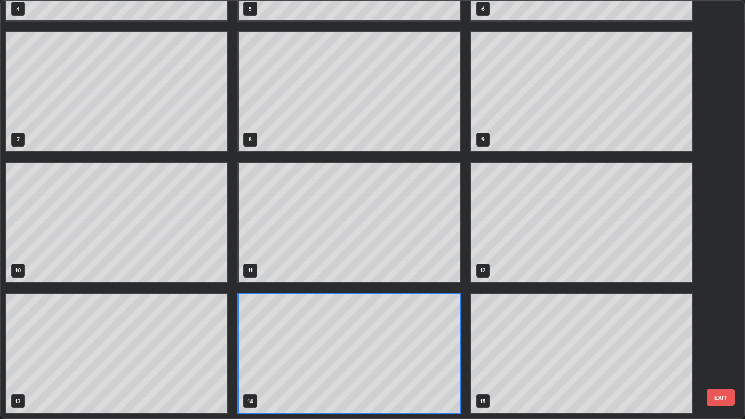
scroll to position [415, 738]
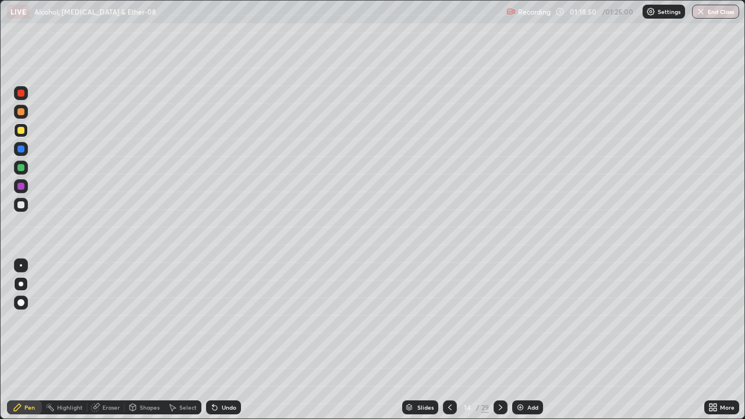
click at [476, 340] on div "/" at bounding box center [477, 407] width 3 height 7
click at [717, 12] on button "End Class" at bounding box center [717, 12] width 46 height 14
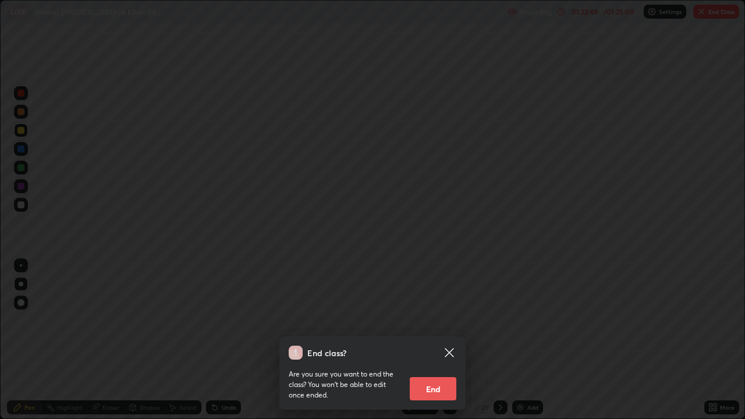
click at [441, 340] on button "End" at bounding box center [433, 388] width 47 height 23
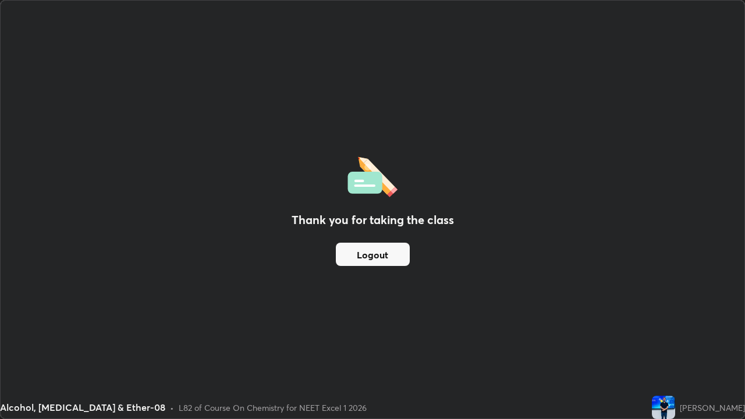
click at [396, 254] on button "Logout" at bounding box center [373, 254] width 74 height 23
click at [362, 257] on button "Logout" at bounding box center [373, 254] width 74 height 23
click at [366, 257] on button "Logout" at bounding box center [373, 254] width 74 height 23
click at [373, 250] on button "Logout" at bounding box center [373, 254] width 74 height 23
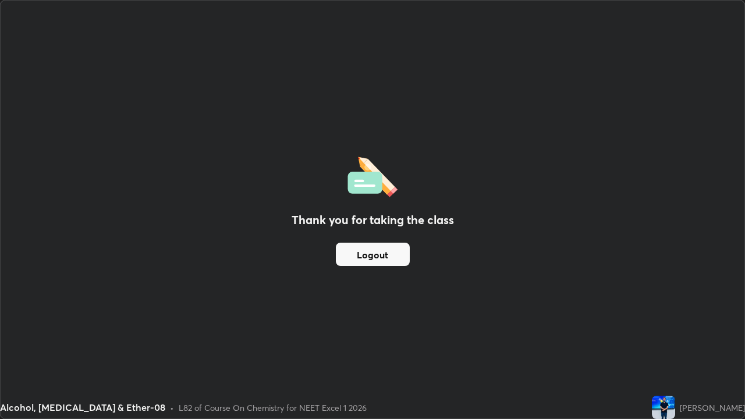
click at [376, 250] on button "Logout" at bounding box center [373, 254] width 74 height 23
click at [375, 250] on button "Logout" at bounding box center [373, 254] width 74 height 23
click at [374, 250] on button "Logout" at bounding box center [373, 254] width 74 height 23
click at [373, 250] on button "Logout" at bounding box center [373, 254] width 74 height 23
click at [371, 250] on button "Logout" at bounding box center [373, 254] width 74 height 23
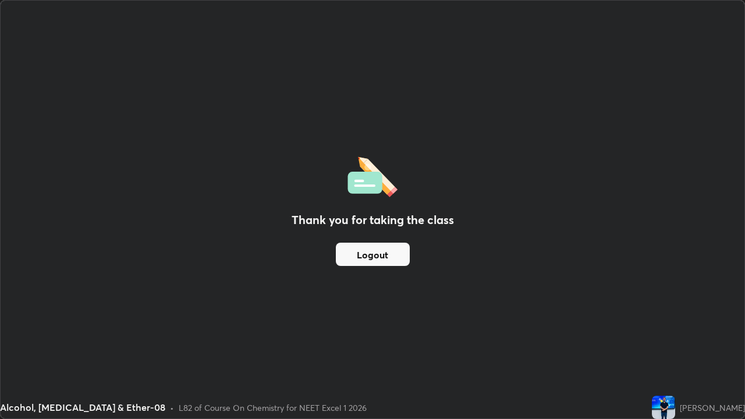
click at [372, 251] on button "Logout" at bounding box center [373, 254] width 74 height 23
click at [372, 252] on button "Logout" at bounding box center [373, 254] width 74 height 23
click at [372, 253] on button "Logout" at bounding box center [373, 254] width 74 height 23
click at [369, 254] on button "Logout" at bounding box center [373, 254] width 74 height 23
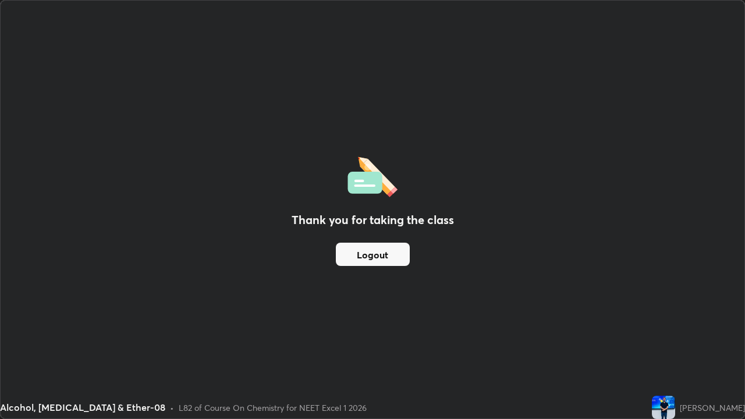
click at [367, 253] on button "Logout" at bounding box center [373, 254] width 74 height 23
click at [365, 253] on button "Logout" at bounding box center [373, 254] width 74 height 23
click at [366, 252] on button "Logout" at bounding box center [373, 254] width 74 height 23
click at [366, 251] on button "Logout" at bounding box center [373, 254] width 74 height 23
click at [370, 246] on button "Logout" at bounding box center [373, 254] width 74 height 23
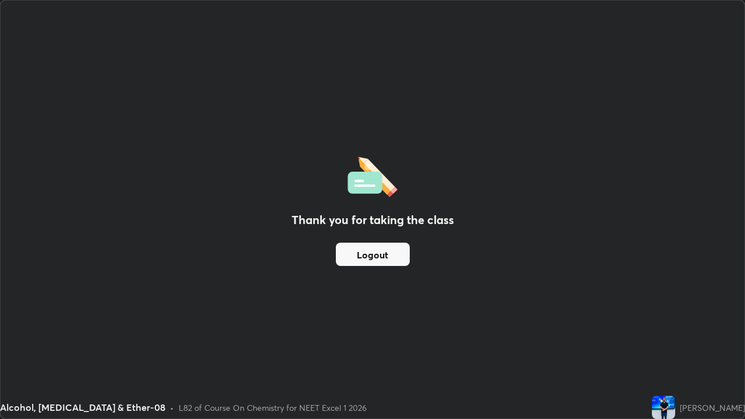
click at [370, 249] on button "Logout" at bounding box center [373, 254] width 74 height 23
click at [375, 252] on button "Logout" at bounding box center [373, 254] width 74 height 23
click at [379, 250] on button "Logout" at bounding box center [373, 254] width 74 height 23
click at [676, 319] on div "Thank you for taking the class Logout" at bounding box center [373, 210] width 744 height 418
click at [383, 263] on button "Logout" at bounding box center [373, 254] width 74 height 23
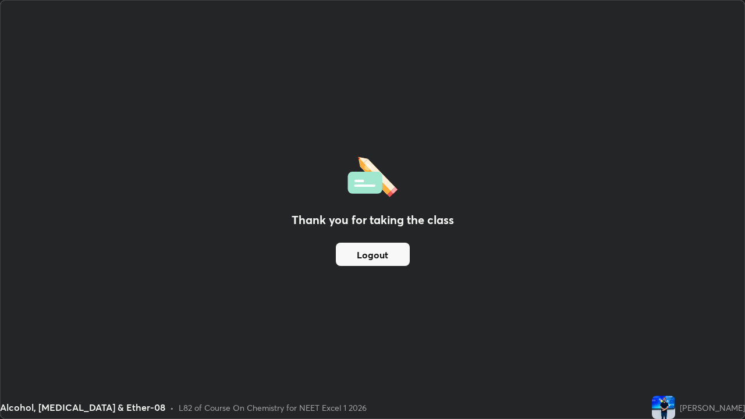
click at [383, 254] on button "Logout" at bounding box center [373, 254] width 74 height 23
click at [344, 256] on button "Logout" at bounding box center [373, 254] width 74 height 23
click at [351, 258] on button "Logout" at bounding box center [373, 254] width 74 height 23
click at [351, 256] on button "Logout" at bounding box center [373, 254] width 74 height 23
click at [352, 254] on button "Logout" at bounding box center [373, 254] width 74 height 23
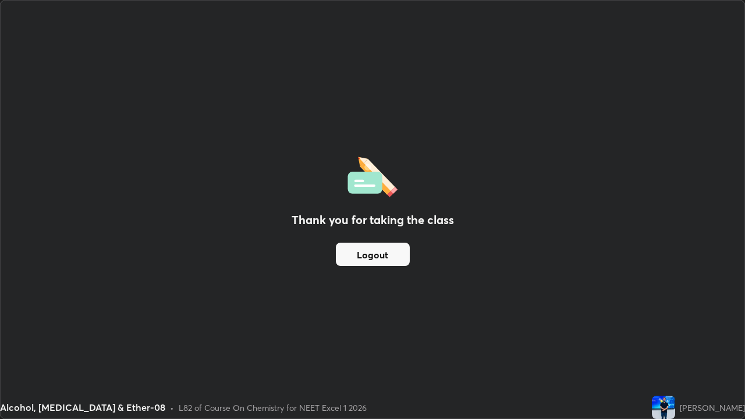
click at [389, 261] on button "Logout" at bounding box center [373, 254] width 74 height 23
click at [390, 254] on button "Logout" at bounding box center [373, 254] width 74 height 23
click at [391, 248] on button "Logout" at bounding box center [373, 254] width 74 height 23
click at [391, 249] on button "Logout" at bounding box center [373, 254] width 74 height 23
click at [391, 250] on button "Logout" at bounding box center [373, 254] width 74 height 23
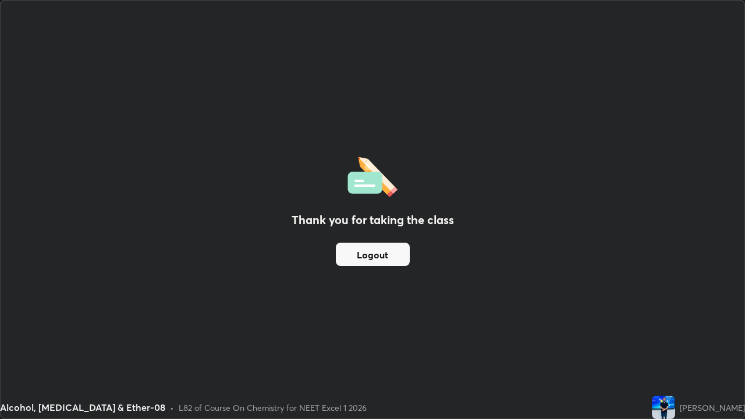
click at [387, 255] on button "Logout" at bounding box center [373, 254] width 74 height 23
click at [384, 249] on button "Logout" at bounding box center [373, 254] width 74 height 23
click at [360, 256] on button "Logout" at bounding box center [373, 254] width 74 height 23
click at [372, 250] on button "Logout" at bounding box center [373, 254] width 74 height 23
click at [370, 246] on button "Logout" at bounding box center [373, 254] width 74 height 23
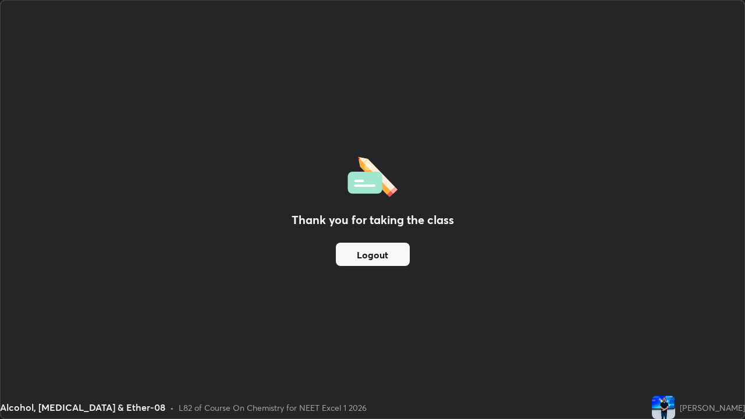
click at [367, 248] on button "Logout" at bounding box center [373, 254] width 74 height 23
click at [363, 246] on button "Logout" at bounding box center [373, 254] width 74 height 23
click at [366, 249] on button "Logout" at bounding box center [373, 254] width 74 height 23
click at [367, 250] on button "Logout" at bounding box center [373, 254] width 74 height 23
click at [365, 249] on button "Logout" at bounding box center [373, 254] width 74 height 23
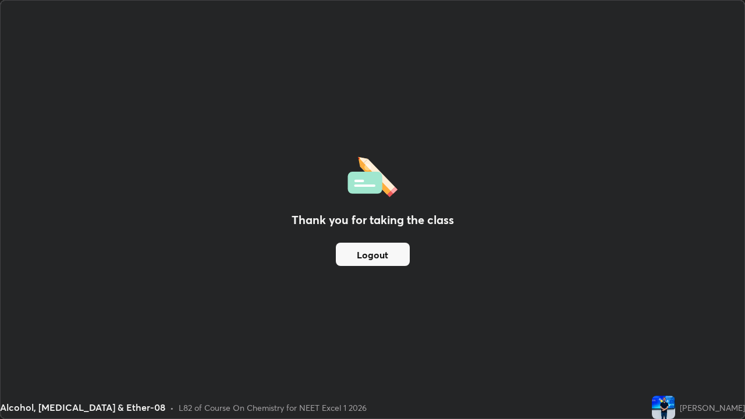
click at [360, 250] on button "Logout" at bounding box center [373, 254] width 74 height 23
click at [363, 244] on button "Logout" at bounding box center [373, 254] width 74 height 23
click at [359, 251] on button "Logout" at bounding box center [373, 254] width 74 height 23
click at [359, 250] on button "Logout" at bounding box center [373, 254] width 74 height 23
click at [364, 249] on button "Logout" at bounding box center [373, 254] width 74 height 23
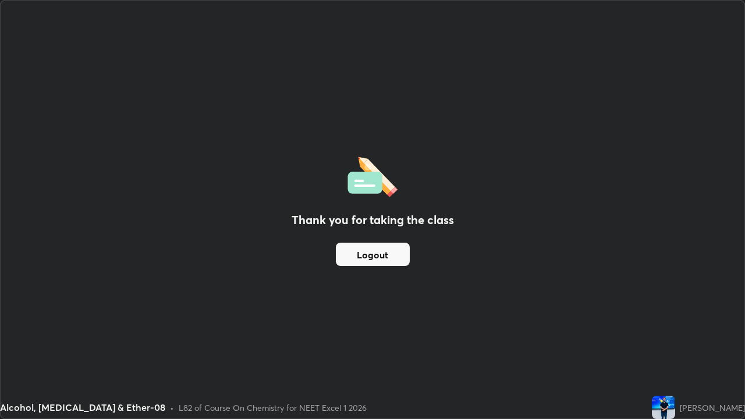
click at [363, 256] on button "Logout" at bounding box center [373, 254] width 74 height 23
click at [390, 260] on button "Logout" at bounding box center [373, 254] width 74 height 23
click at [355, 254] on button "Logout" at bounding box center [373, 254] width 74 height 23
click at [360, 254] on button "Logout" at bounding box center [373, 254] width 74 height 23
click at [364, 257] on button "Logout" at bounding box center [373, 254] width 74 height 23
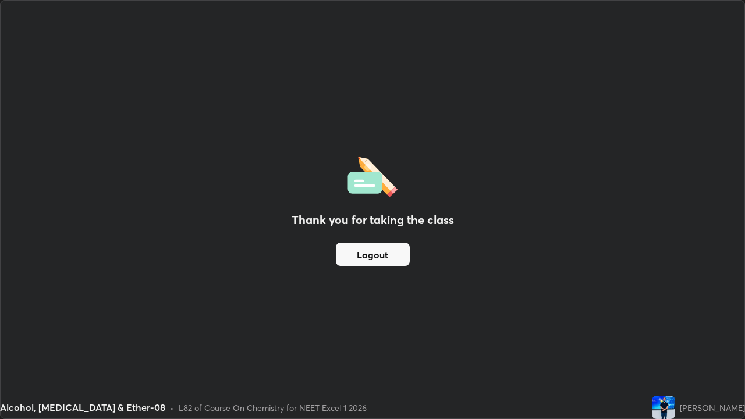
click at [367, 257] on button "Logout" at bounding box center [373, 254] width 74 height 23
